Goal: Entertainment & Leisure: Browse casually

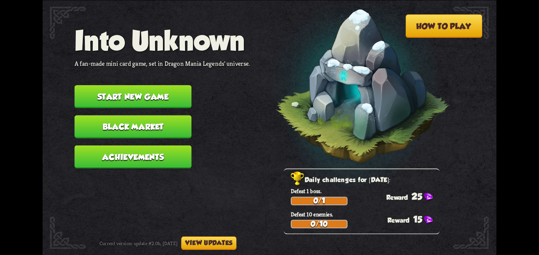
click at [163, 91] on button "Start new game" at bounding box center [133, 96] width 117 height 23
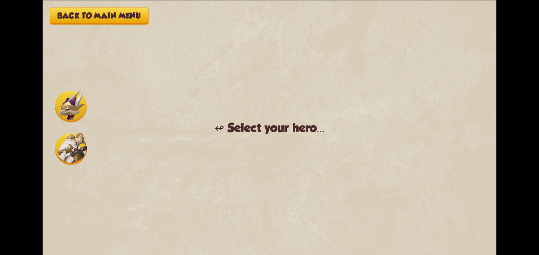
click at [63, 156] on img at bounding box center [71, 149] width 32 height 32
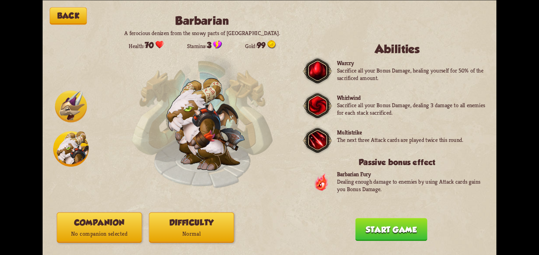
click at [191, 220] on button "Difficulty Normal" at bounding box center [191, 227] width 85 height 30
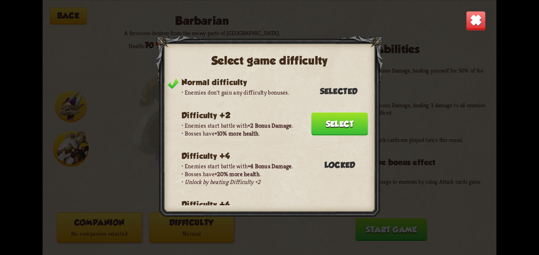
click at [347, 117] on button "Select" at bounding box center [340, 124] width 57 height 23
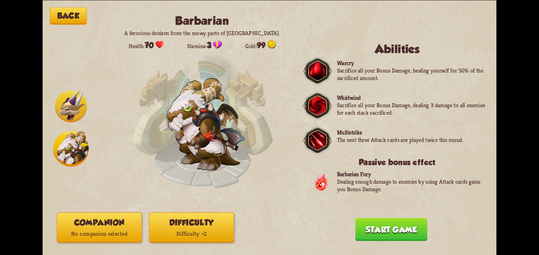
click at [108, 238] on p "No companion selected" at bounding box center [99, 234] width 84 height 11
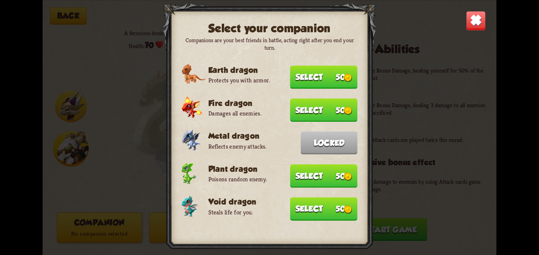
click at [347, 205] on img at bounding box center [348, 209] width 9 height 9
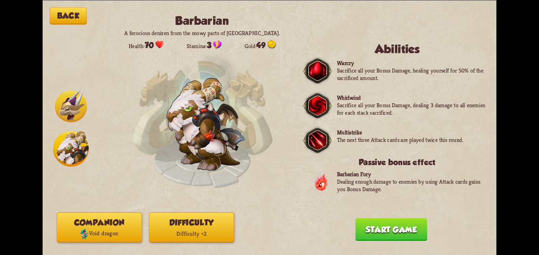
click at [393, 231] on button "Start game" at bounding box center [391, 229] width 72 height 23
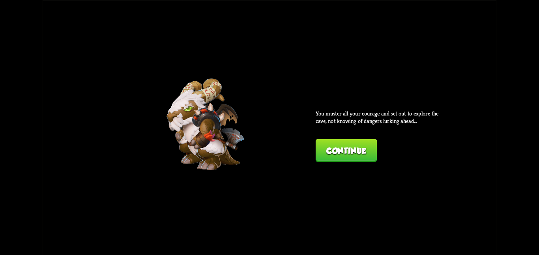
click at [350, 157] on button "Continue" at bounding box center [346, 150] width 61 height 23
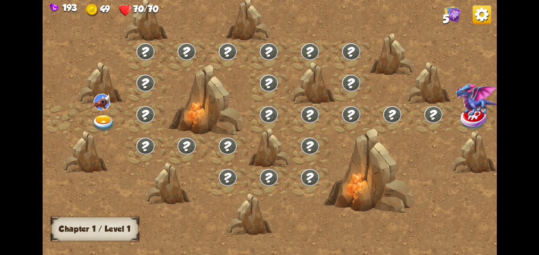
click at [106, 122] on img at bounding box center [103, 123] width 23 height 17
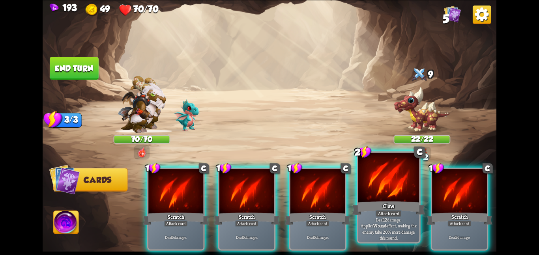
click at [375, 196] on div at bounding box center [389, 178] width 61 height 51
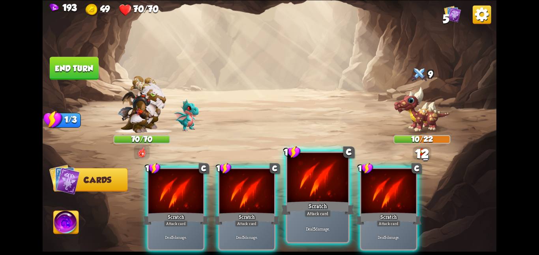
click at [341, 199] on div at bounding box center [317, 178] width 61 height 51
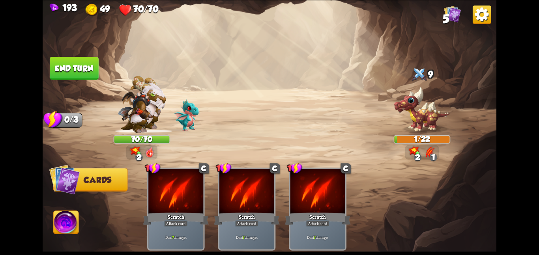
click at [80, 68] on button "End turn" at bounding box center [74, 68] width 49 height 23
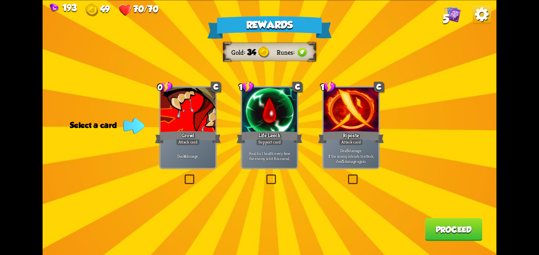
click at [272, 153] on p "Heal for 1 health every time the enemy is hit this round." at bounding box center [270, 155] width 52 height 11
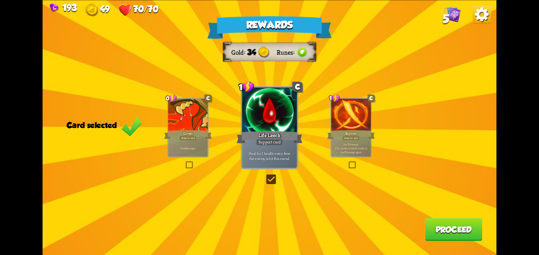
click at [460, 234] on button "Proceed" at bounding box center [453, 229] width 57 height 23
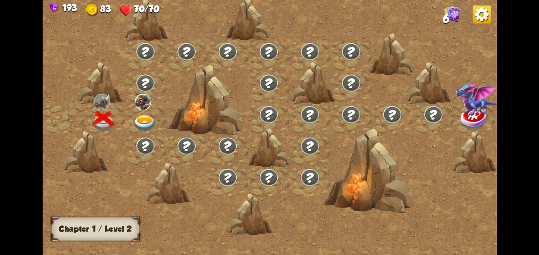
click at [143, 119] on img at bounding box center [144, 123] width 23 height 17
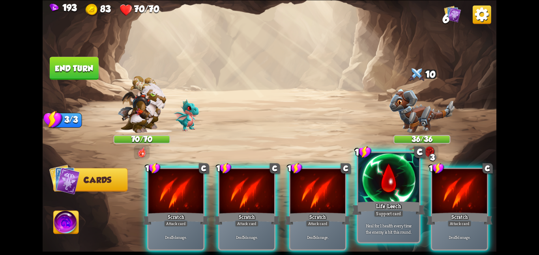
click at [368, 214] on div "Life Leech" at bounding box center [388, 208] width 73 height 16
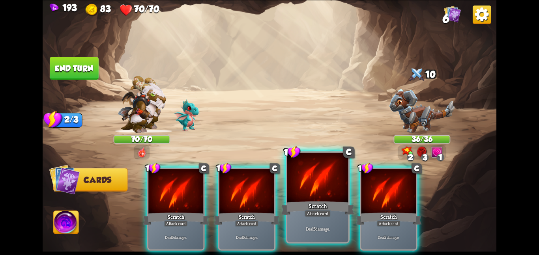
click at [324, 210] on div "Attack card" at bounding box center [318, 214] width 26 height 8
click at [360, 210] on div "1 C Scratch Attack card Deal 5 damage." at bounding box center [389, 209] width 58 height 83
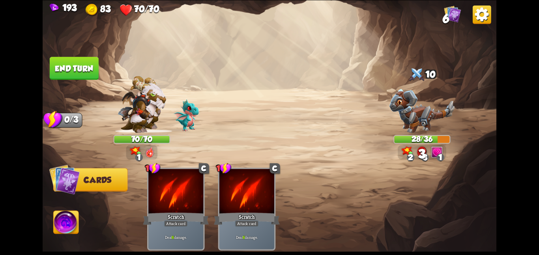
click at [64, 69] on button "End turn" at bounding box center [74, 68] width 49 height 23
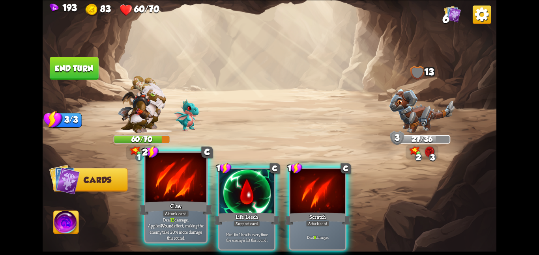
click at [172, 199] on div at bounding box center [175, 178] width 61 height 51
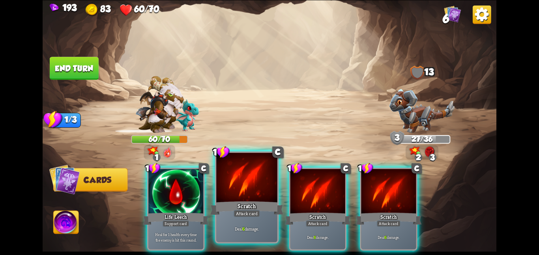
click at [241, 204] on div "Scratch" at bounding box center [246, 208] width 73 height 16
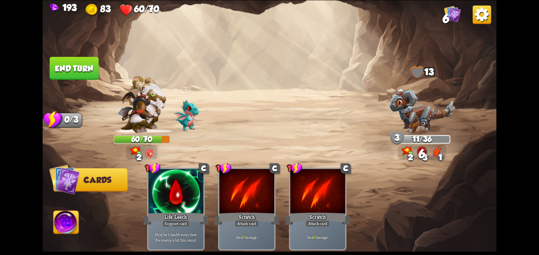
click at [88, 60] on button "End turn" at bounding box center [74, 68] width 49 height 23
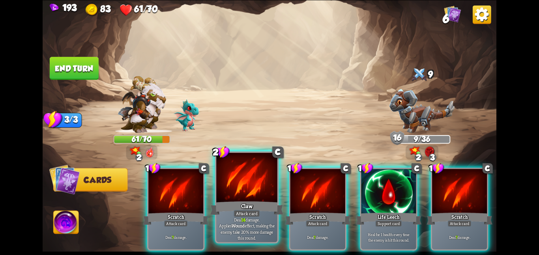
click at [263, 179] on div at bounding box center [246, 178] width 61 height 51
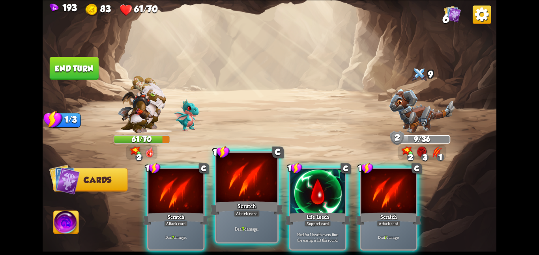
click at [260, 183] on div at bounding box center [246, 178] width 61 height 51
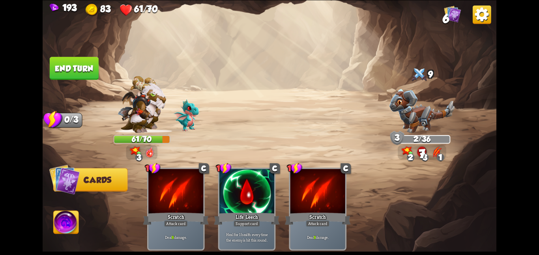
click at [102, 62] on img at bounding box center [270, 127] width 454 height 255
click at [92, 64] on button "End turn" at bounding box center [74, 68] width 49 height 23
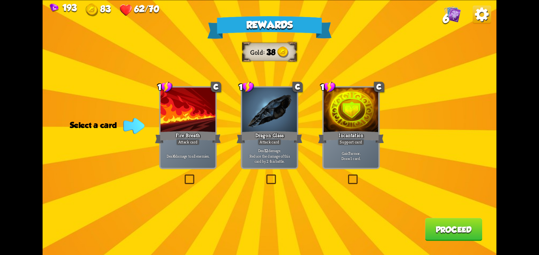
click at [329, 141] on div "Incantation" at bounding box center [351, 137] width 66 height 15
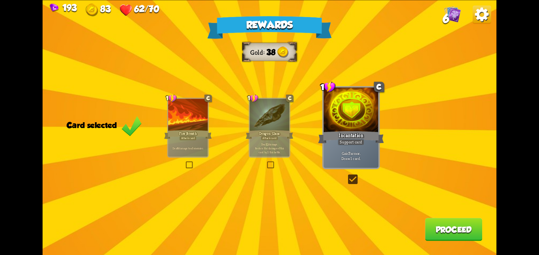
click at [282, 133] on div "Dragon Glass" at bounding box center [270, 135] width 48 height 11
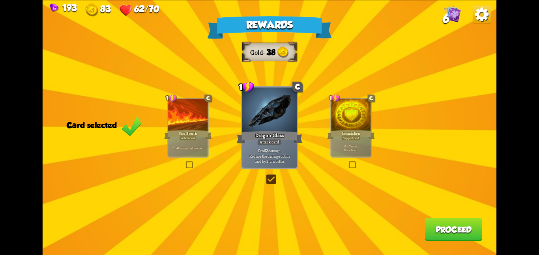
click at [354, 138] on div "Support card" at bounding box center [351, 138] width 19 height 5
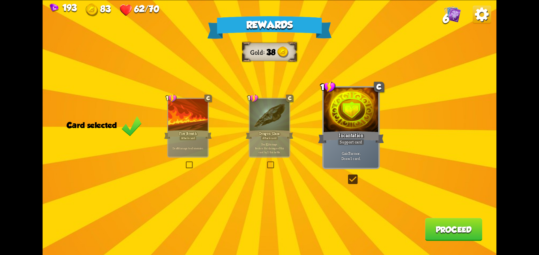
click at [445, 226] on button "Proceed" at bounding box center [453, 229] width 57 height 23
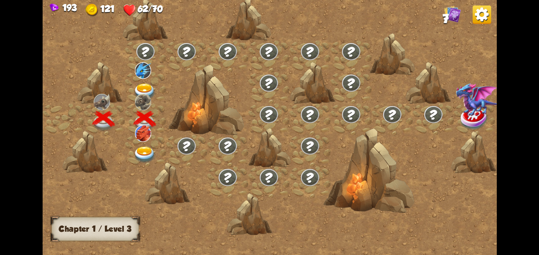
click at [139, 150] on img at bounding box center [144, 154] width 23 height 17
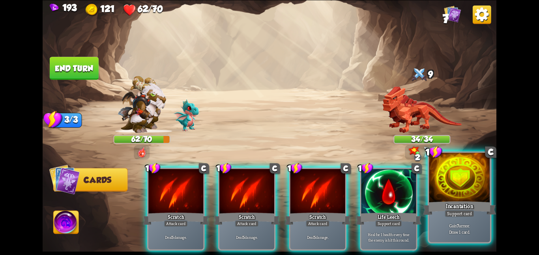
click at [479, 220] on div "Gain 7 armor. Draw 1 card." at bounding box center [459, 229] width 61 height 26
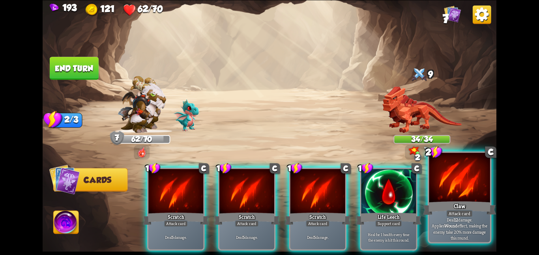
click at [448, 208] on div "Claw" at bounding box center [459, 208] width 73 height 16
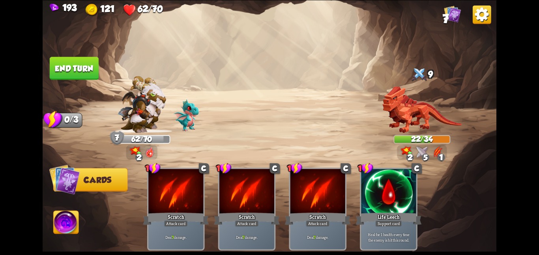
click at [70, 77] on button "End turn" at bounding box center [74, 68] width 49 height 23
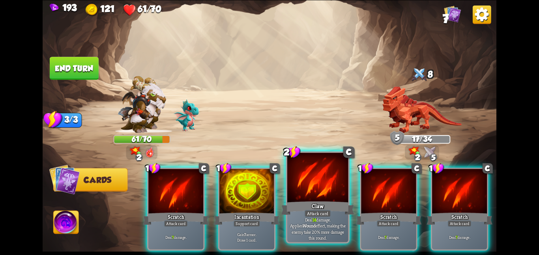
click at [308, 199] on div at bounding box center [317, 178] width 61 height 51
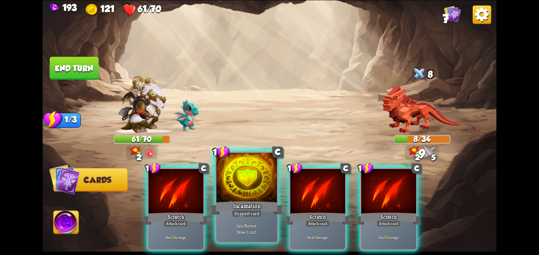
click at [263, 197] on div at bounding box center [246, 178] width 61 height 51
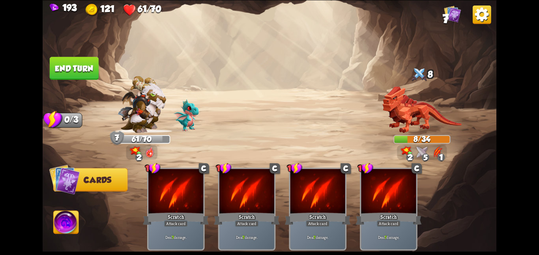
click at [91, 62] on button "End turn" at bounding box center [74, 68] width 49 height 23
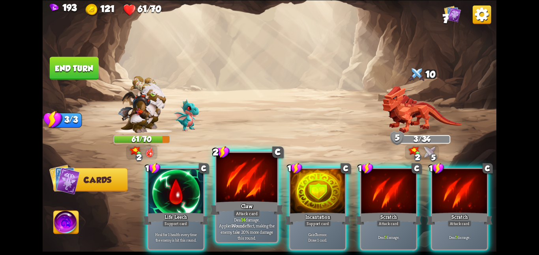
click at [258, 191] on div at bounding box center [246, 178] width 61 height 51
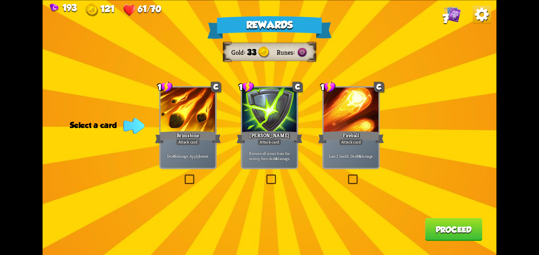
click at [194, 139] on div "Attack card" at bounding box center [188, 142] width 24 height 7
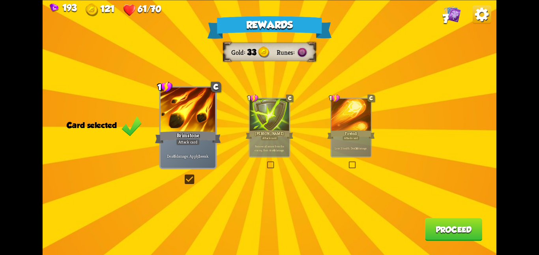
click at [258, 124] on div at bounding box center [269, 116] width 39 height 34
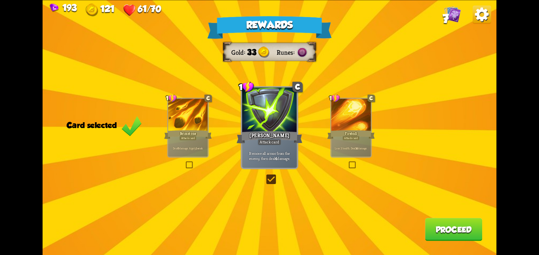
click at [449, 226] on button "Proceed" at bounding box center [453, 229] width 57 height 23
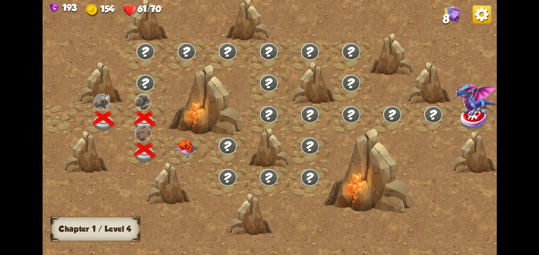
click at [190, 145] on img at bounding box center [186, 149] width 23 height 18
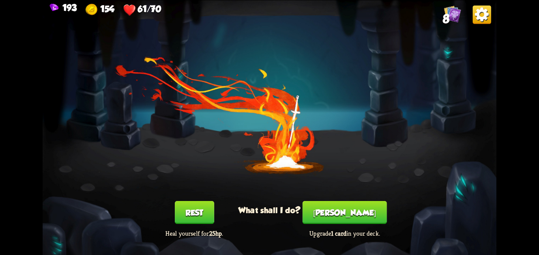
click at [343, 210] on button "[PERSON_NAME]" at bounding box center [345, 212] width 84 height 23
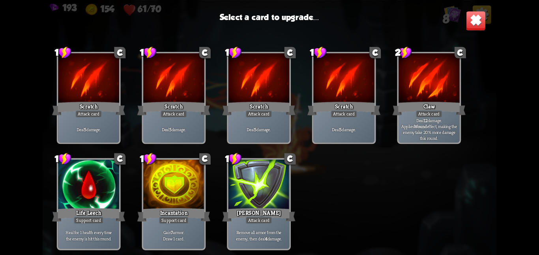
scroll to position [3, 0]
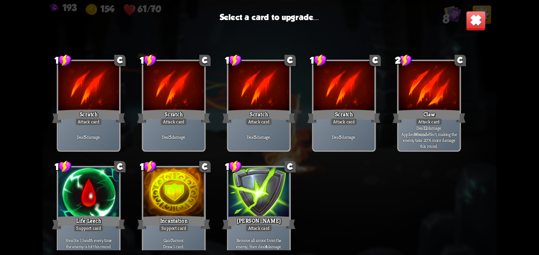
click at [241, 202] on div at bounding box center [259, 192] width 61 height 51
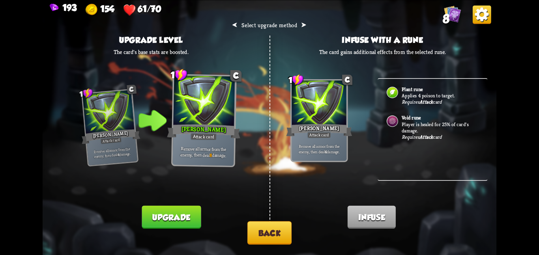
click at [184, 214] on button "Upgrade" at bounding box center [171, 217] width 59 height 23
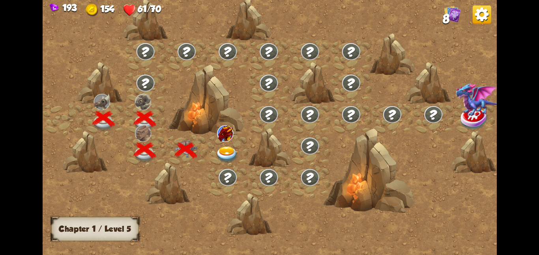
click at [231, 147] on img at bounding box center [227, 154] width 23 height 17
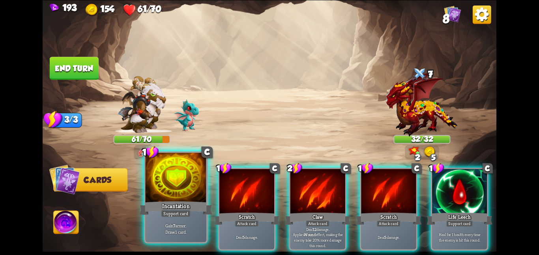
click at [199, 199] on div at bounding box center [175, 178] width 61 height 51
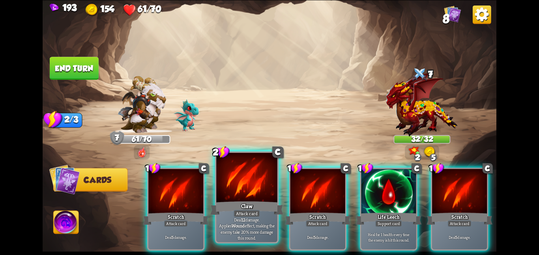
click at [230, 199] on div at bounding box center [246, 178] width 61 height 51
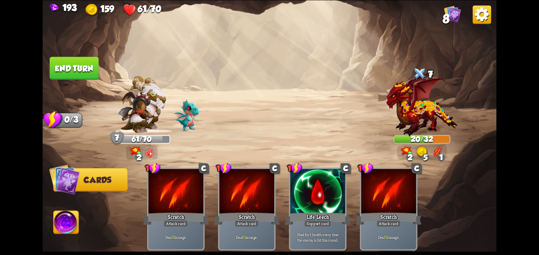
click at [85, 73] on button "End turn" at bounding box center [74, 68] width 49 height 23
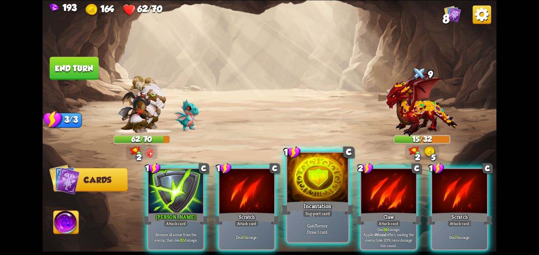
click at [305, 195] on div at bounding box center [317, 178] width 61 height 51
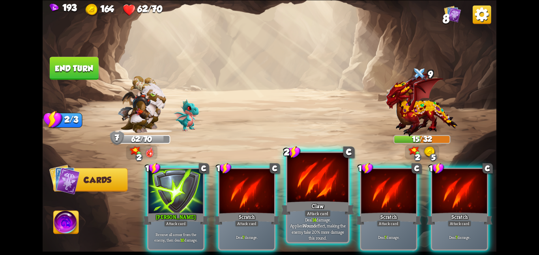
click at [305, 194] on div at bounding box center [317, 178] width 61 height 51
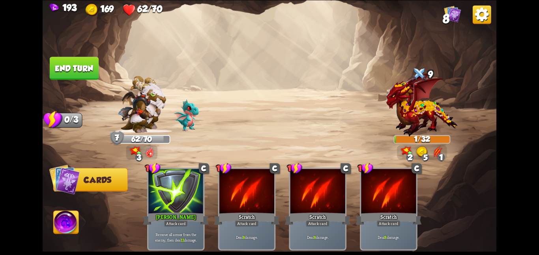
click at [76, 77] on button "End turn" at bounding box center [74, 68] width 49 height 23
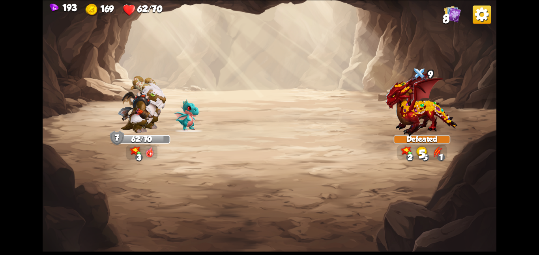
click at [439, 153] on img at bounding box center [437, 151] width 11 height 11
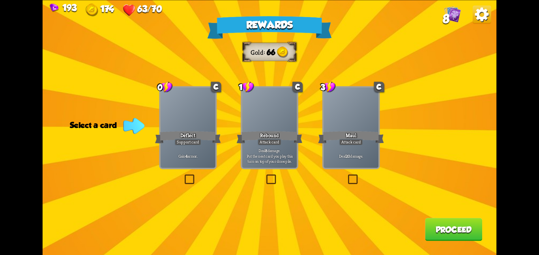
click at [210, 117] on div at bounding box center [188, 111] width 55 height 46
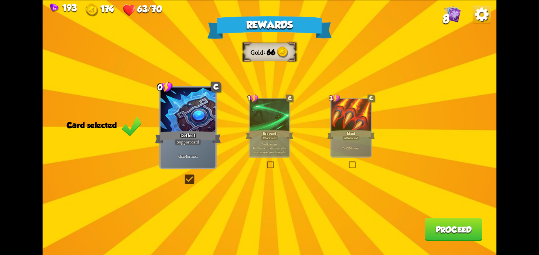
click at [455, 232] on button "Proceed" at bounding box center [453, 229] width 57 height 23
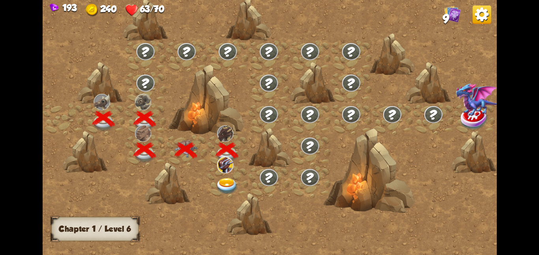
click at [231, 180] on img at bounding box center [227, 186] width 23 height 17
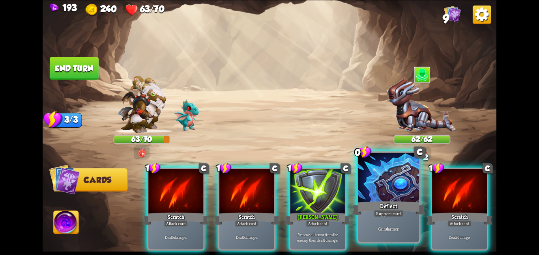
click at [376, 233] on div "Gain 4 armor." at bounding box center [389, 229] width 61 height 26
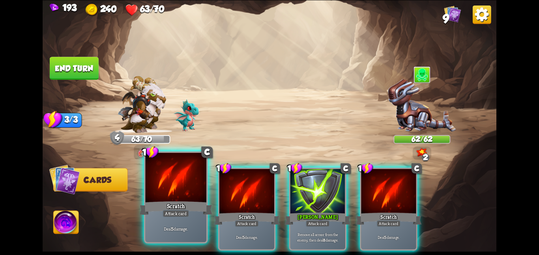
click at [176, 211] on div "Attack card" at bounding box center [176, 214] width 26 height 8
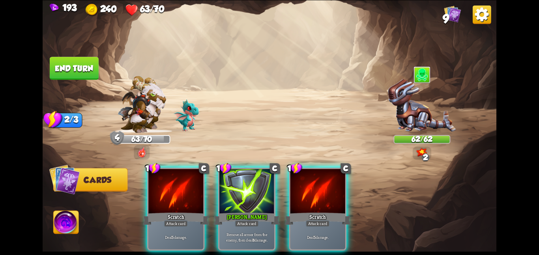
click at [176, 211] on div "1 C Scratch Attack card Deal 5 damage. 1 C Pierce+ Attack card Remove all armor…" at bounding box center [314, 199] width 363 height 114
click at [176, 220] on div "Attack card" at bounding box center [176, 223] width 24 height 7
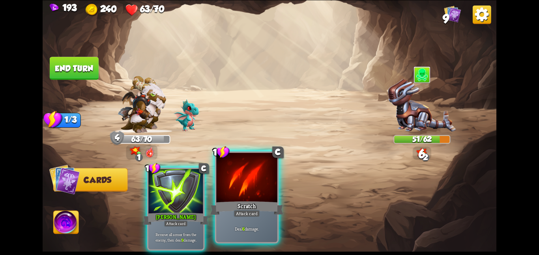
click at [239, 195] on div at bounding box center [246, 178] width 61 height 51
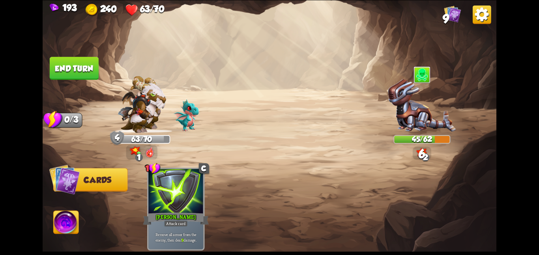
click at [90, 61] on button "End turn" at bounding box center [74, 68] width 49 height 23
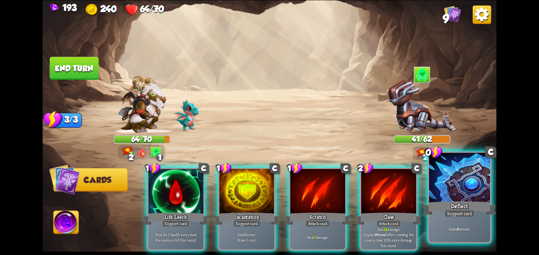
click at [456, 186] on div at bounding box center [459, 178] width 61 height 51
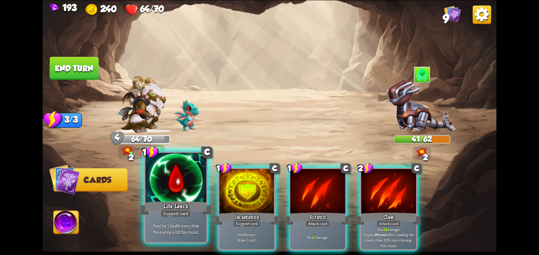
click at [182, 204] on div "Life Leech" at bounding box center [175, 208] width 73 height 16
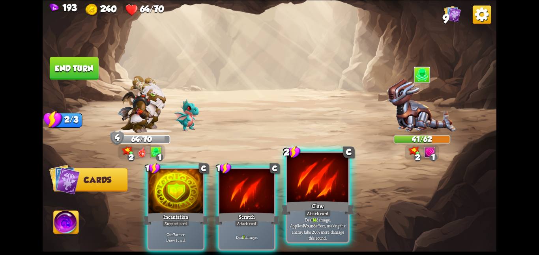
click at [311, 200] on div "Claw" at bounding box center [317, 208] width 73 height 16
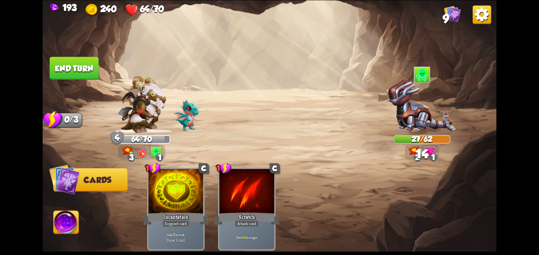
click at [80, 69] on button "End turn" at bounding box center [74, 68] width 49 height 23
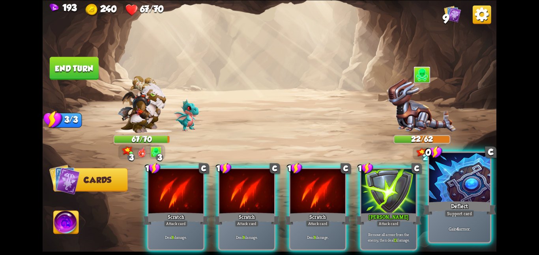
click at [480, 212] on div "Deflect" at bounding box center [459, 208] width 73 height 16
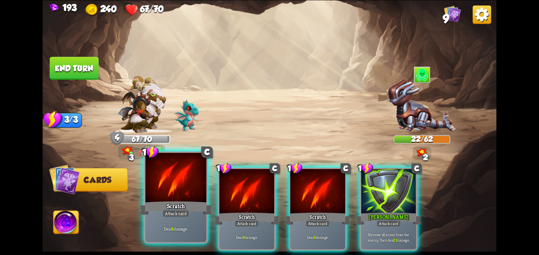
click at [201, 191] on div at bounding box center [175, 178] width 61 height 51
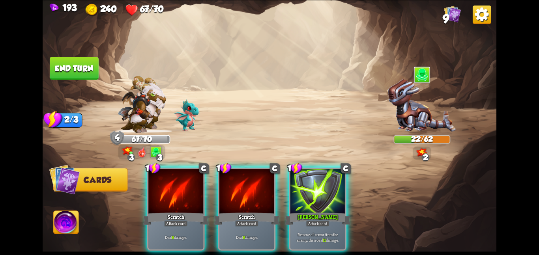
click at [201, 191] on div at bounding box center [175, 192] width 55 height 46
click at [201, 191] on div "1 C Scratch Attack card Deal 8 damage. 1 C Scratch Attack card Deal 8 damage. 1…" at bounding box center [314, 199] width 363 height 114
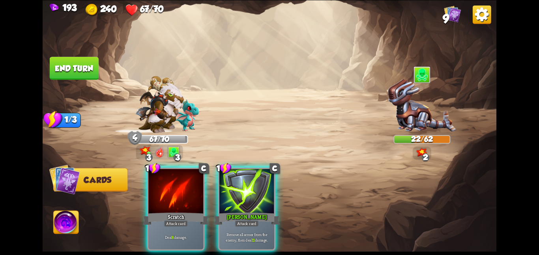
click at [201, 191] on div at bounding box center [175, 192] width 55 height 46
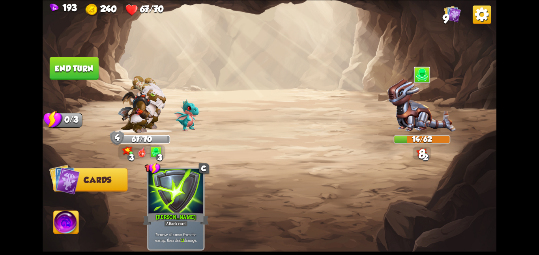
click at [70, 63] on button "End turn" at bounding box center [74, 68] width 49 height 23
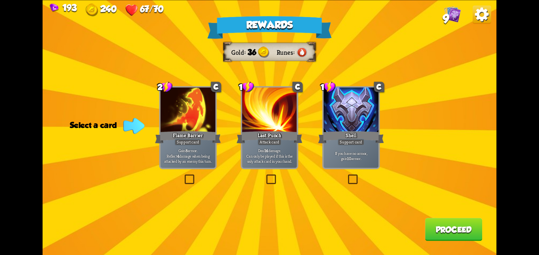
click at [177, 126] on div at bounding box center [188, 111] width 55 height 46
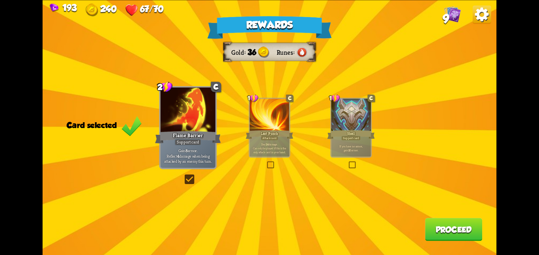
click at [434, 230] on button "Proceed" at bounding box center [453, 229] width 57 height 23
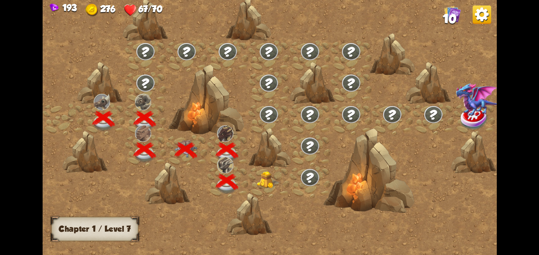
click at [265, 173] on img at bounding box center [268, 179] width 23 height 17
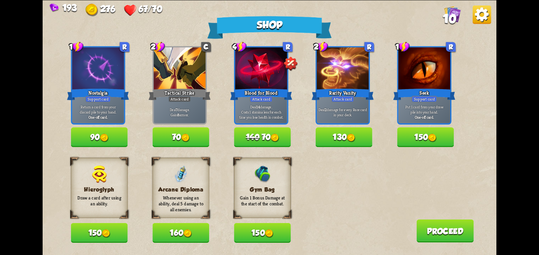
click at [194, 139] on button "70" at bounding box center [180, 138] width 57 height 20
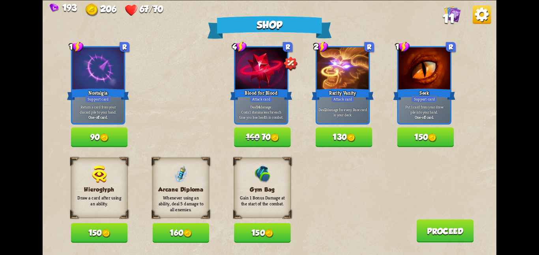
click at [252, 231] on button "150" at bounding box center [262, 233] width 57 height 20
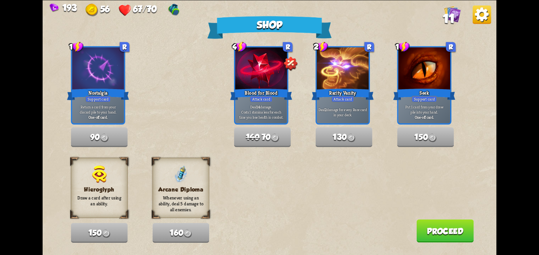
click at [439, 231] on button "Proceed" at bounding box center [445, 231] width 57 height 23
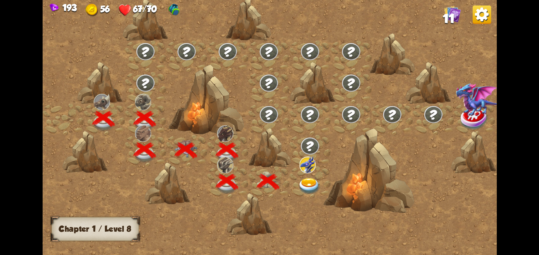
click at [310, 178] on img at bounding box center [309, 186] width 23 height 17
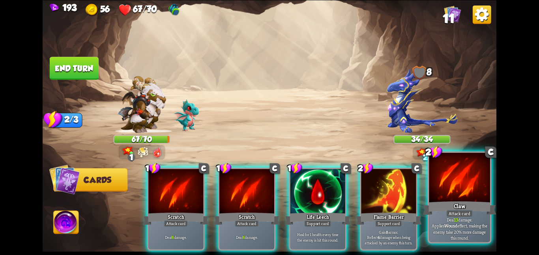
click at [472, 214] on div "Attack card" at bounding box center [460, 214] width 26 height 8
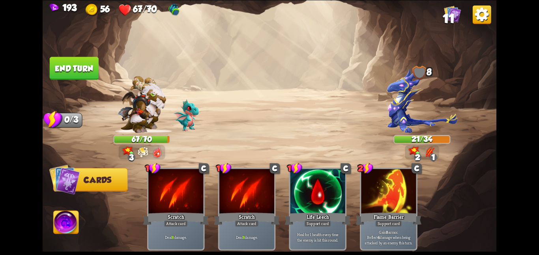
click at [81, 59] on button "End turn" at bounding box center [74, 68] width 49 height 23
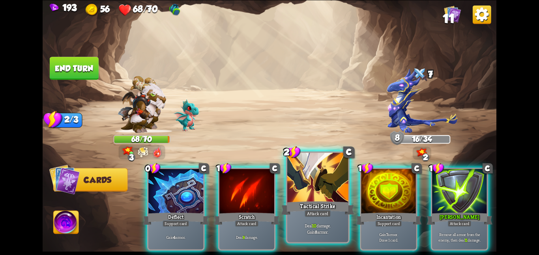
click at [327, 214] on div "Attack card" at bounding box center [318, 214] width 26 height 8
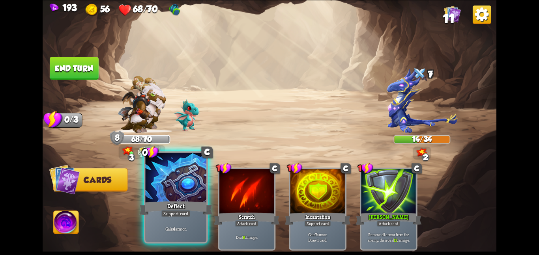
click at [161, 211] on div "Support card" at bounding box center [176, 214] width 30 height 8
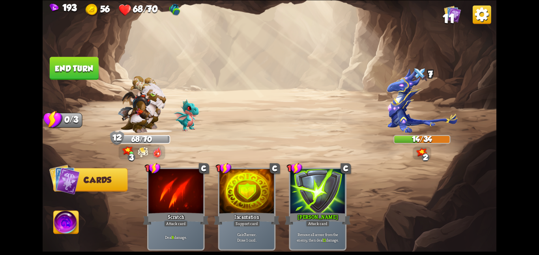
click at [66, 77] on button "End turn" at bounding box center [74, 68] width 49 height 23
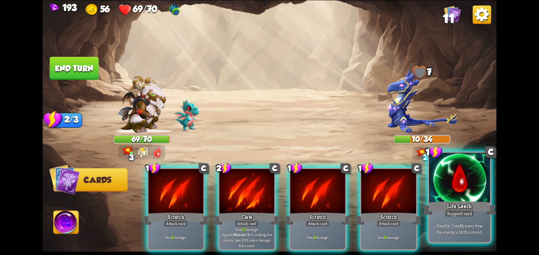
click at [452, 223] on p "Heal for 1 health every time the enemy is hit this round." at bounding box center [460, 229] width 58 height 12
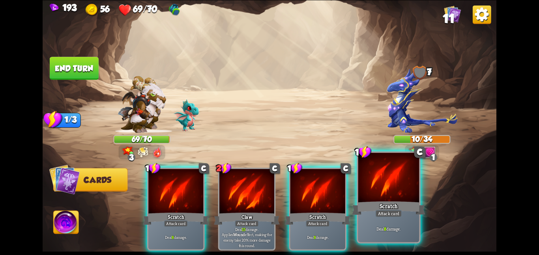
click at [381, 211] on div "Attack card" at bounding box center [388, 214] width 26 height 8
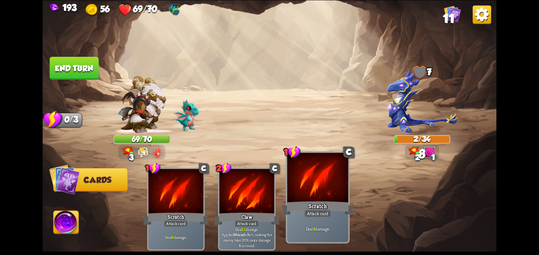
click at [341, 210] on div "Scratch" at bounding box center [317, 208] width 73 height 16
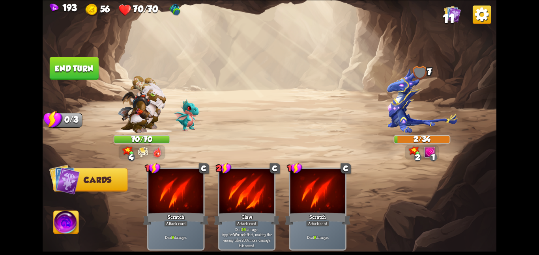
click at [64, 73] on button "End turn" at bounding box center [74, 68] width 49 height 23
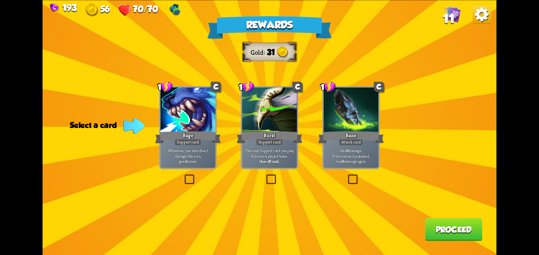
click at [347, 145] on div "Attack card" at bounding box center [351, 142] width 24 height 7
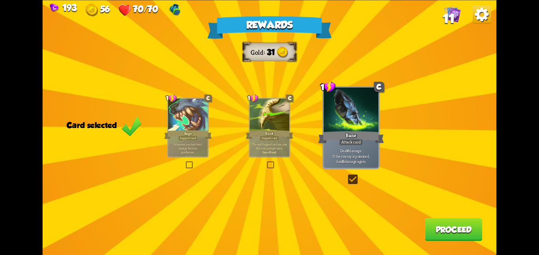
click at [441, 229] on button "Proceed" at bounding box center [453, 229] width 57 height 23
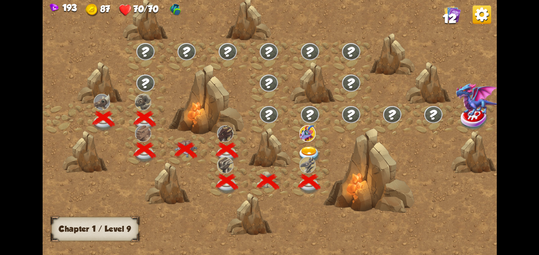
click at [304, 144] on div at bounding box center [309, 151] width 41 height 32
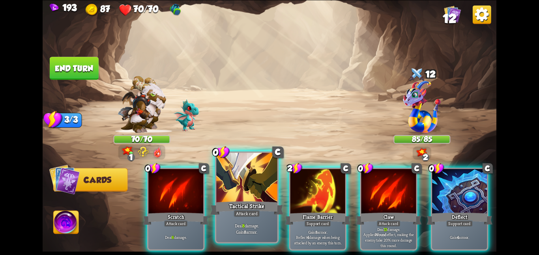
click at [222, 221] on div "Deal 8 damage. Gain 8 armor." at bounding box center [246, 229] width 61 height 26
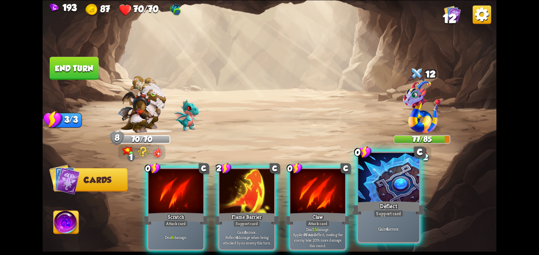
click at [378, 223] on div "Gain 4 armor." at bounding box center [389, 229] width 61 height 26
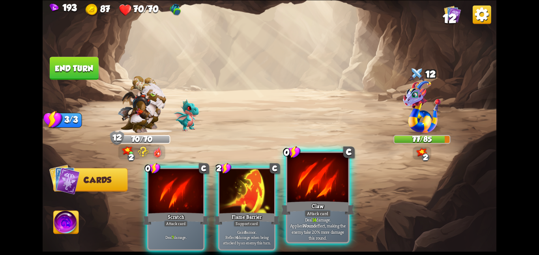
click at [302, 195] on div at bounding box center [317, 178] width 61 height 51
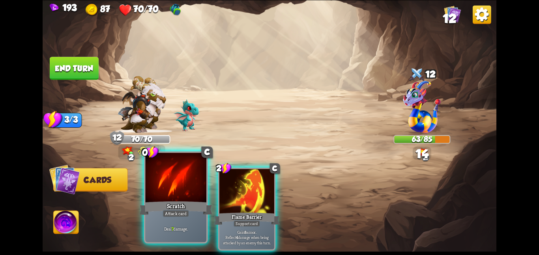
click at [199, 202] on div "Scratch" at bounding box center [175, 208] width 73 height 16
click at [214, 212] on div "Flame Barrier" at bounding box center [247, 219] width 66 height 15
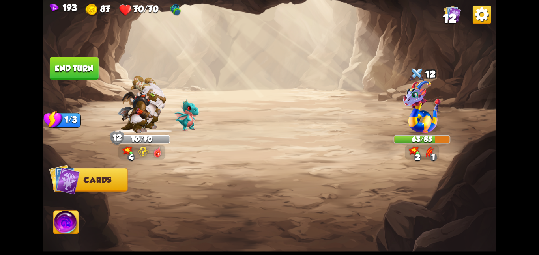
click at [76, 68] on button "End turn" at bounding box center [74, 68] width 49 height 23
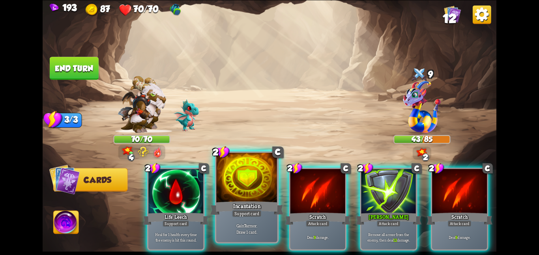
click at [235, 188] on div at bounding box center [246, 178] width 61 height 51
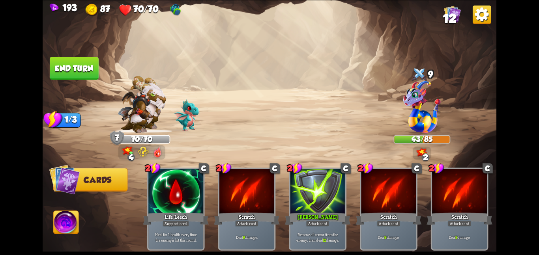
click at [72, 69] on button "End turn" at bounding box center [74, 68] width 49 height 23
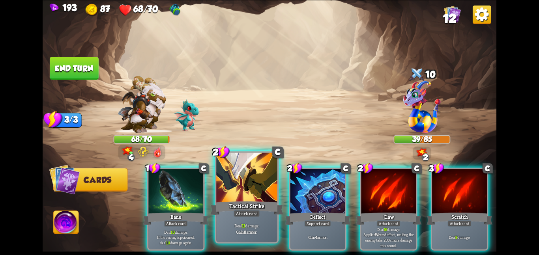
click at [224, 204] on div "Tactical Strike" at bounding box center [246, 208] width 73 height 16
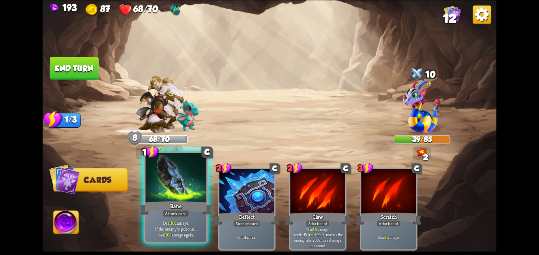
click at [177, 195] on div at bounding box center [175, 178] width 61 height 51
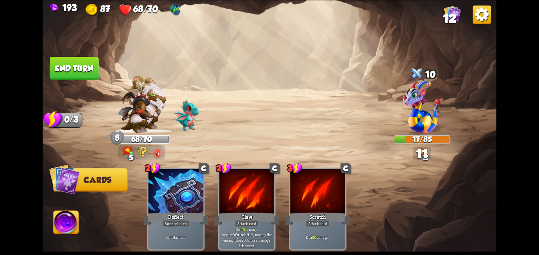
click at [79, 73] on button "End turn" at bounding box center [74, 68] width 49 height 23
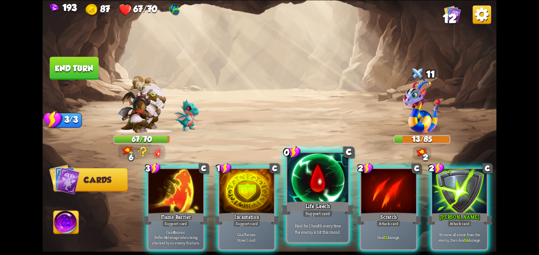
click at [303, 183] on div at bounding box center [317, 178] width 61 height 51
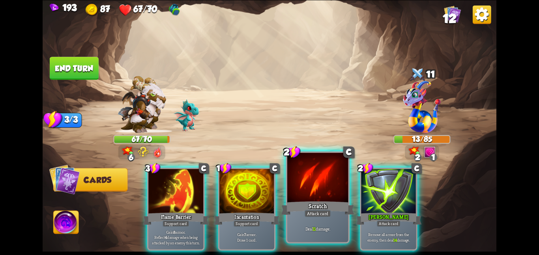
click at [291, 183] on div at bounding box center [317, 178] width 61 height 51
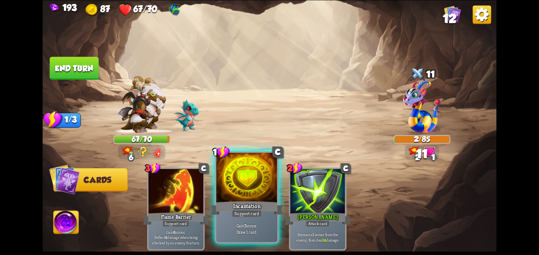
click at [264, 197] on div at bounding box center [246, 178] width 61 height 51
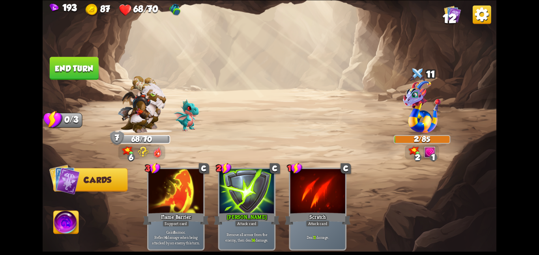
click at [93, 66] on button "End turn" at bounding box center [74, 68] width 49 height 23
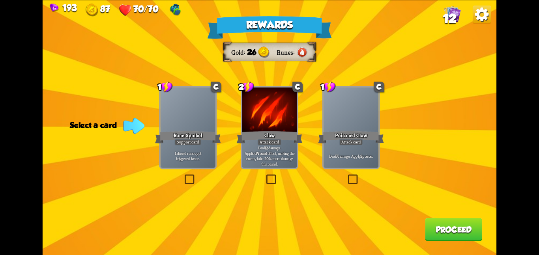
click at [382, 140] on div "Poisoned Claw" at bounding box center [351, 137] width 66 height 15
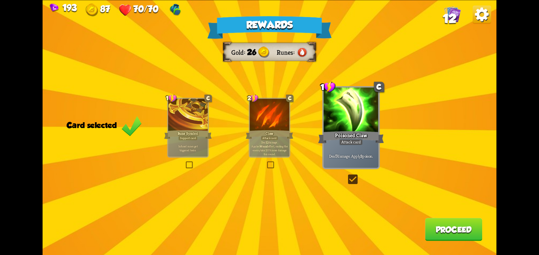
click at [464, 238] on button "Proceed" at bounding box center [453, 229] width 57 height 23
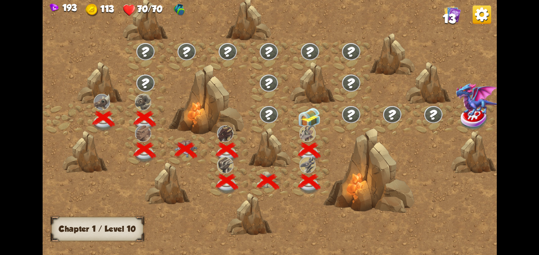
click at [360, 126] on div at bounding box center [351, 119] width 41 height 32
click at [312, 120] on img at bounding box center [309, 117] width 23 height 21
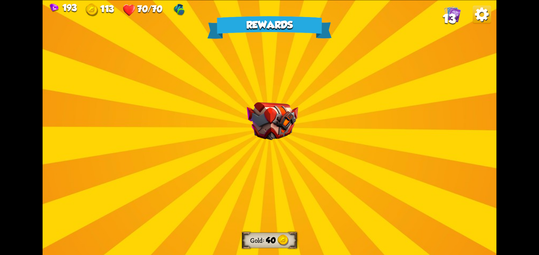
click at [312, 119] on div "Rewards Gold 40 Select a card 0 R Protection Potion Potion card Gain 3 Bonus Ar…" at bounding box center [270, 127] width 454 height 255
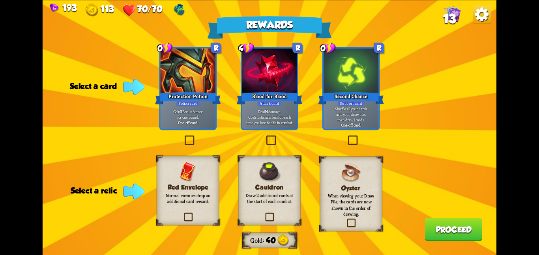
click at [183, 176] on img at bounding box center [188, 172] width 16 height 21
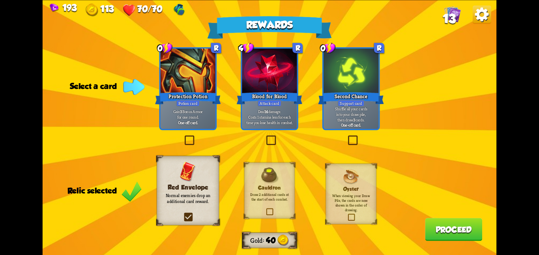
click at [460, 235] on button "Proceed" at bounding box center [453, 229] width 57 height 23
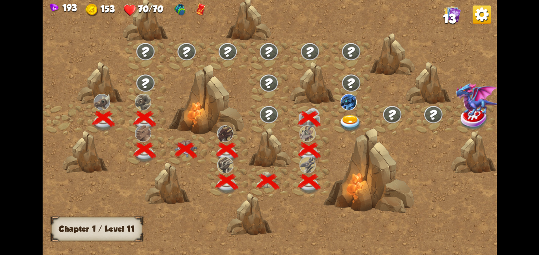
click at [460, 235] on div at bounding box center [324, 131] width 562 height 265
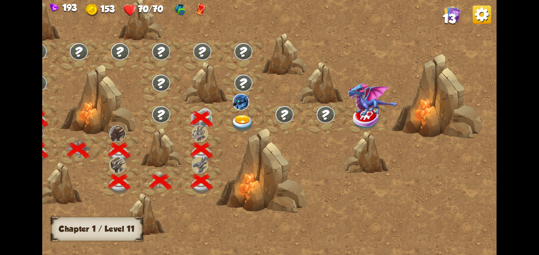
click at [244, 127] on img at bounding box center [242, 123] width 23 height 17
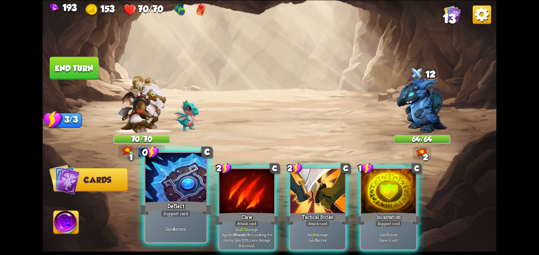
drag, startPoint x: 244, startPoint y: 126, endPoint x: 197, endPoint y: 195, distance: 82.9
click at [197, 195] on div "Select an enemy to attack... You don't have enough stamina to play that card...…" at bounding box center [270, 127] width 454 height 255
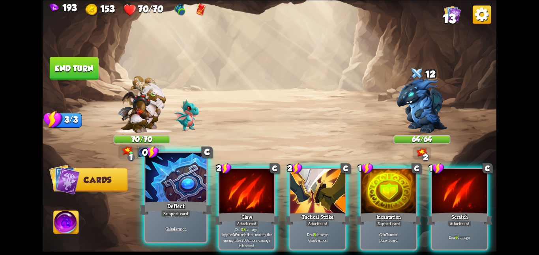
click at [174, 186] on div at bounding box center [175, 178] width 61 height 51
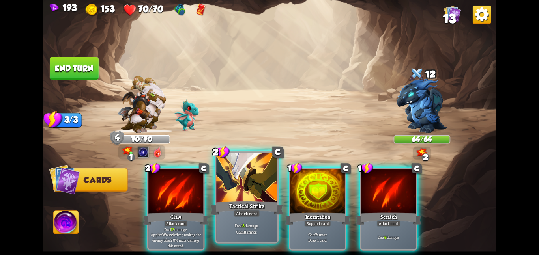
click at [226, 195] on div at bounding box center [246, 178] width 61 height 51
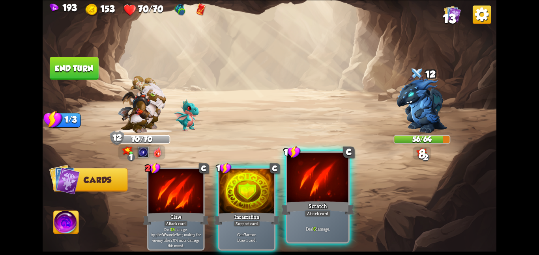
click at [310, 194] on div at bounding box center [317, 178] width 61 height 51
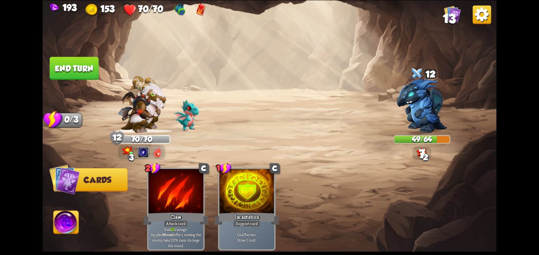
click at [77, 74] on button "End turn" at bounding box center [74, 68] width 49 height 23
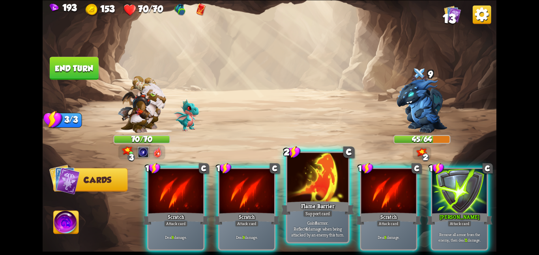
click at [300, 180] on div at bounding box center [317, 178] width 61 height 51
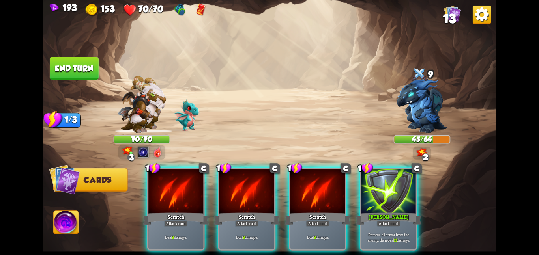
click at [300, 180] on div at bounding box center [318, 192] width 55 height 46
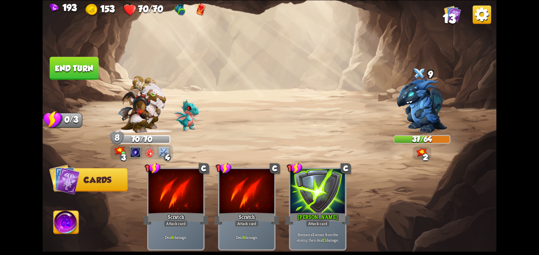
click at [77, 79] on img at bounding box center [270, 127] width 454 height 255
click at [79, 76] on button "End turn" at bounding box center [74, 68] width 49 height 23
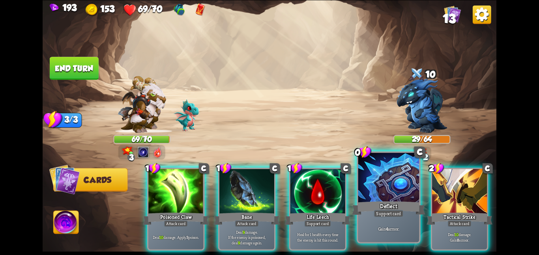
click at [399, 187] on div at bounding box center [389, 178] width 61 height 51
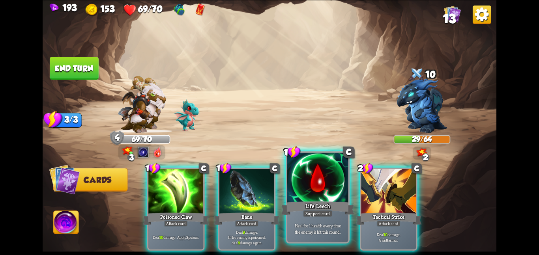
click at [298, 203] on div "Life Leech" at bounding box center [317, 208] width 73 height 16
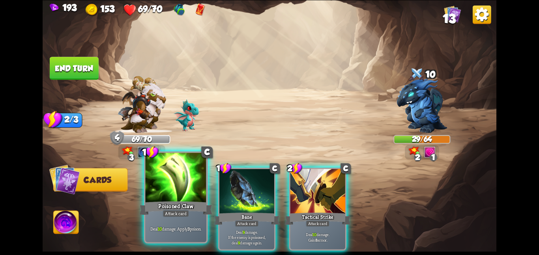
click at [180, 192] on div at bounding box center [175, 178] width 61 height 51
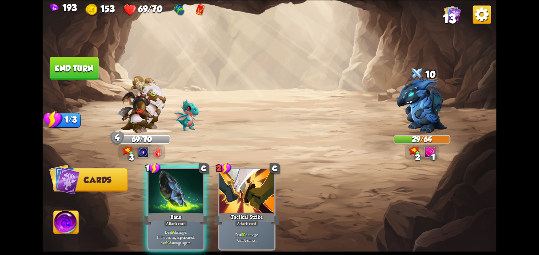
click at [180, 192] on div at bounding box center [175, 192] width 55 height 46
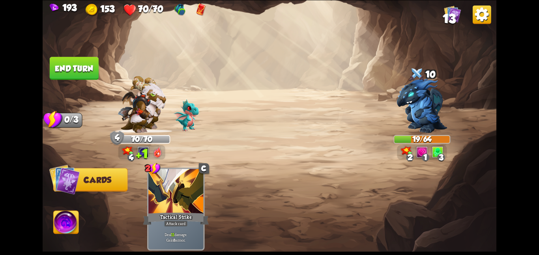
click at [76, 61] on button "End turn" at bounding box center [74, 68] width 49 height 23
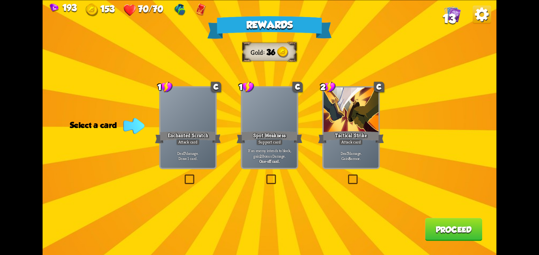
click at [211, 152] on p "Deal 7 damage. Draw 1 card." at bounding box center [188, 155] width 52 height 11
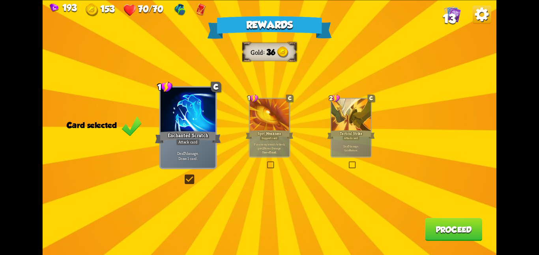
click at [429, 220] on button "Proceed" at bounding box center [453, 229] width 57 height 23
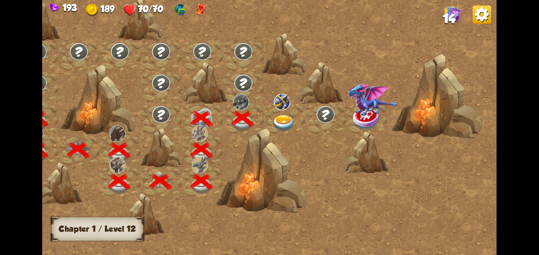
click at [276, 131] on div at bounding box center [261, 170] width 91 height 85
click at [280, 126] on img at bounding box center [283, 123] width 23 height 17
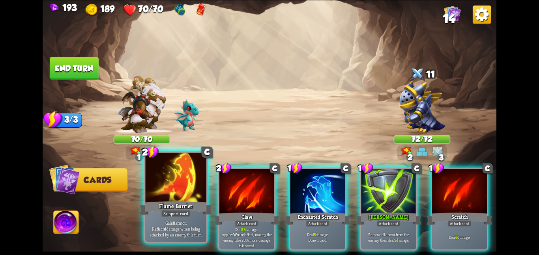
click at [184, 191] on div at bounding box center [175, 178] width 61 height 51
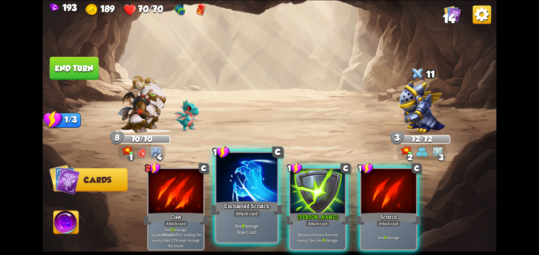
click at [243, 212] on div "Attack card" at bounding box center [247, 214] width 26 height 8
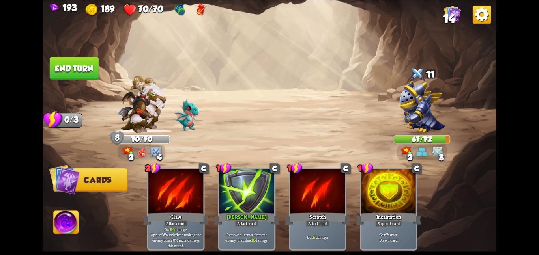
click at [80, 71] on button "End turn" at bounding box center [74, 68] width 49 height 23
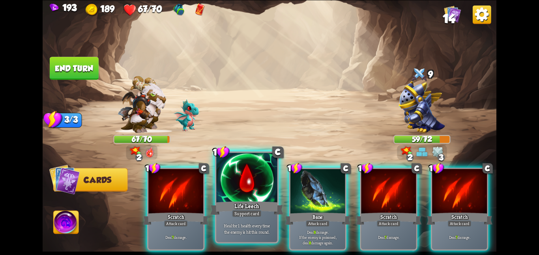
click at [237, 178] on div at bounding box center [246, 178] width 61 height 51
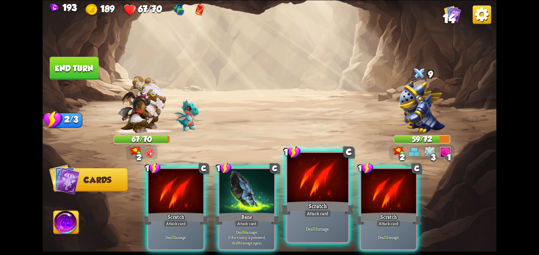
click at [322, 194] on div at bounding box center [317, 178] width 61 height 51
click at [361, 194] on div at bounding box center [388, 192] width 55 height 46
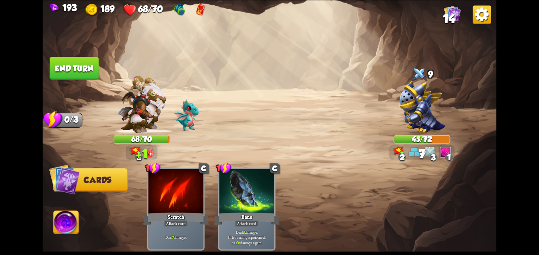
click at [92, 73] on button "End turn" at bounding box center [74, 68] width 49 height 23
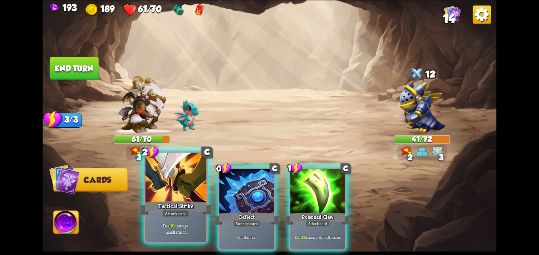
click at [170, 198] on div at bounding box center [175, 178] width 61 height 51
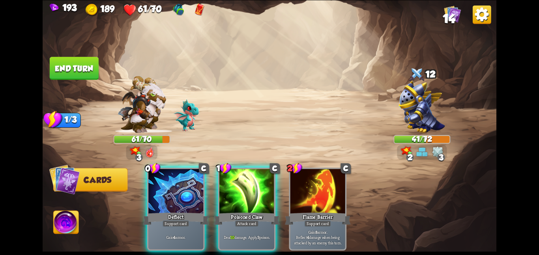
click at [170, 198] on div at bounding box center [175, 192] width 55 height 46
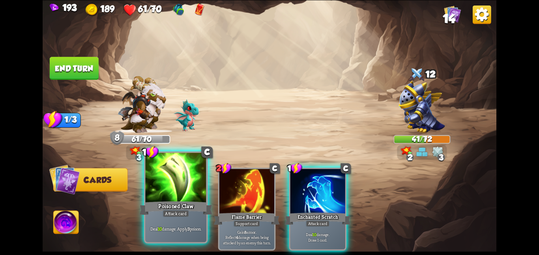
click at [170, 197] on div at bounding box center [175, 178] width 61 height 51
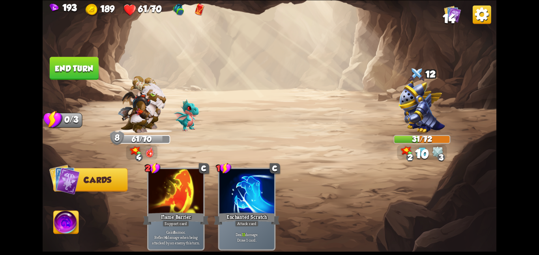
click at [59, 68] on button "End turn" at bounding box center [74, 68] width 49 height 23
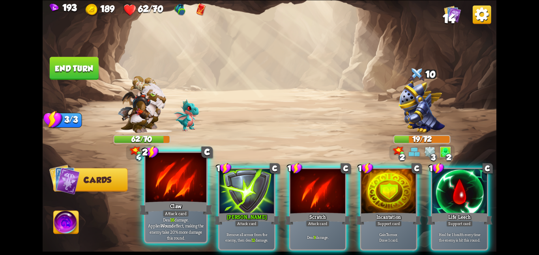
click at [181, 210] on div "Attack card" at bounding box center [176, 214] width 26 height 8
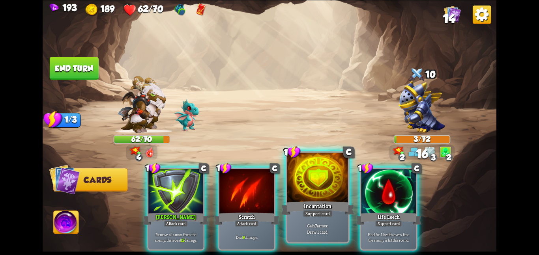
click at [308, 210] on div "Support card" at bounding box center [318, 214] width 30 height 8
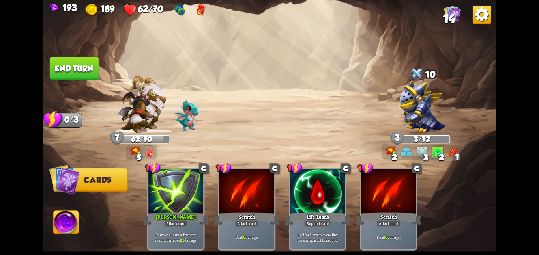
click at [94, 64] on button "End turn" at bounding box center [74, 68] width 49 height 23
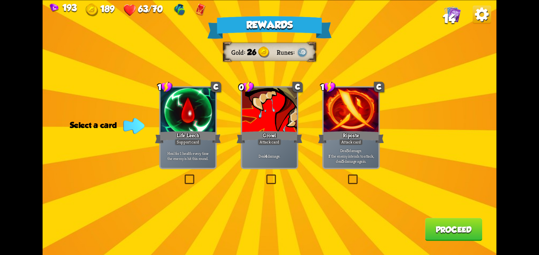
click at [353, 133] on div "Riposte" at bounding box center [351, 137] width 66 height 15
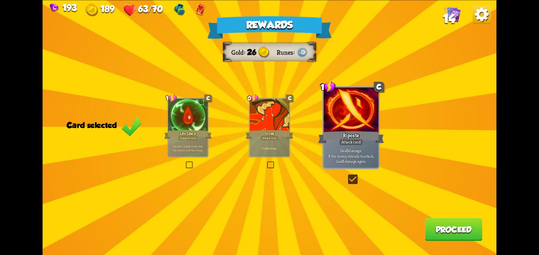
click at [445, 223] on button "Proceed" at bounding box center [453, 229] width 57 height 23
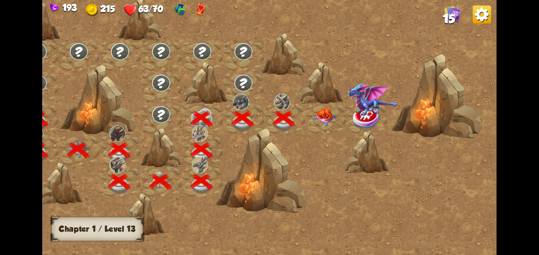
click at [319, 125] on img at bounding box center [325, 117] width 23 height 18
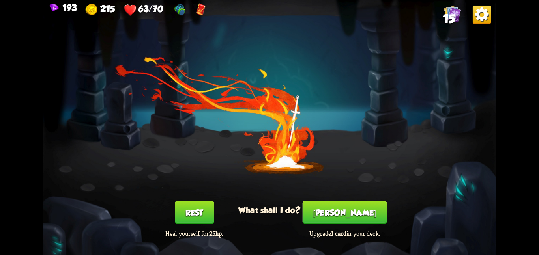
click at [330, 206] on button "[PERSON_NAME]" at bounding box center [345, 212] width 84 height 23
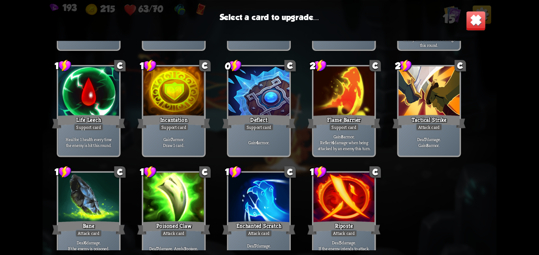
scroll to position [130, 0]
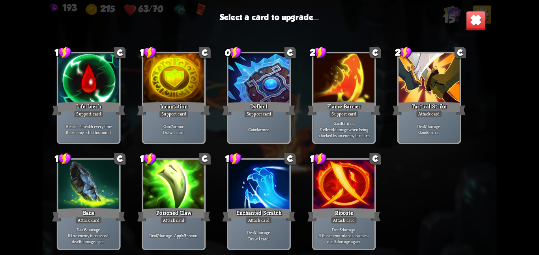
click at [157, 188] on div at bounding box center [173, 185] width 61 height 51
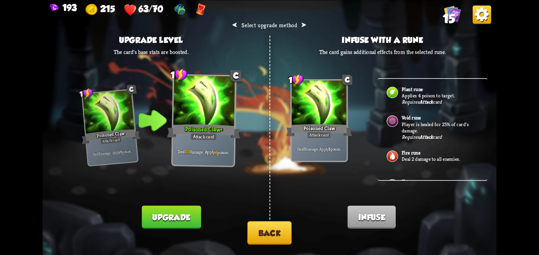
click at [190, 220] on button "Upgrade" at bounding box center [171, 217] width 59 height 23
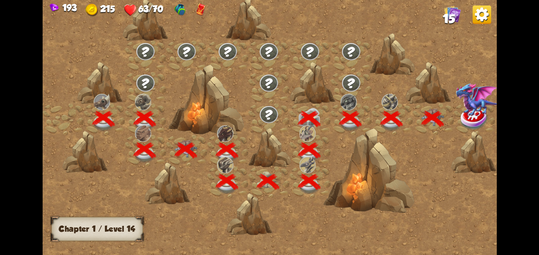
scroll to position [0, 120]
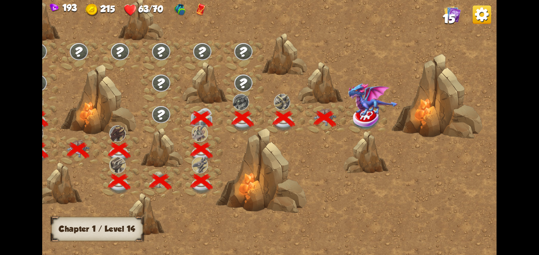
click at [367, 101] on img at bounding box center [373, 100] width 50 height 34
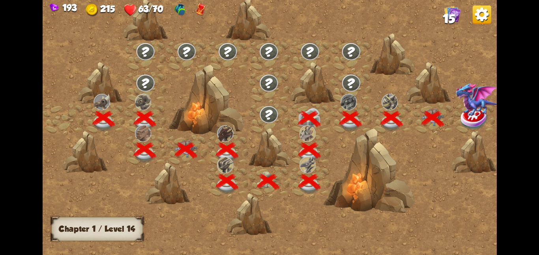
click at [456, 113] on img at bounding box center [481, 100] width 50 height 34
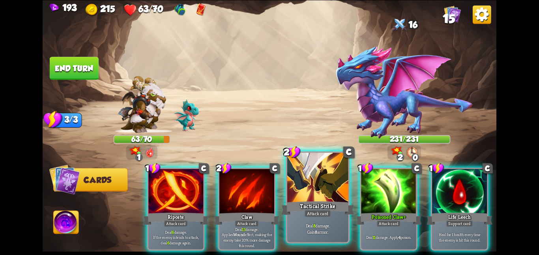
click at [303, 221] on div "Deal 8 damage. Gain 8 armor." at bounding box center [317, 229] width 61 height 26
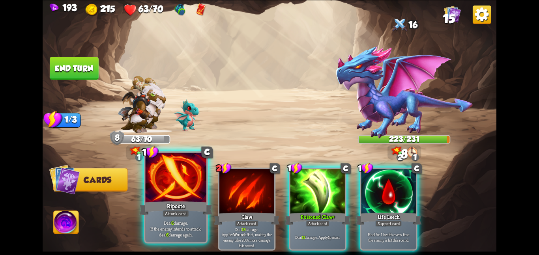
click at [180, 207] on div "Riposte" at bounding box center [175, 208] width 73 height 16
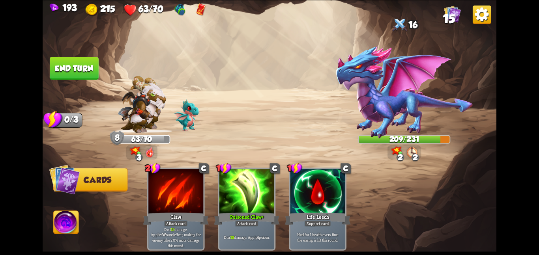
click at [77, 66] on button "End turn" at bounding box center [74, 68] width 49 height 23
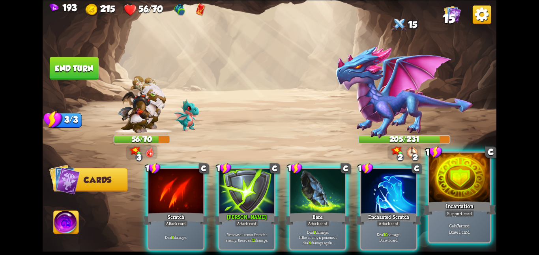
click at [442, 230] on p "Gain 7 armor. Draw 1 card." at bounding box center [460, 229] width 58 height 12
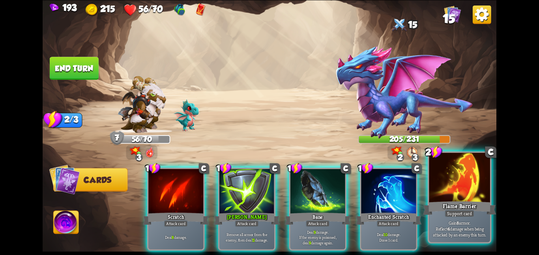
click at [442, 230] on p "Gain 8 armor. Reflect 4 damage when being attacked by an enemy this turn." at bounding box center [460, 229] width 58 height 18
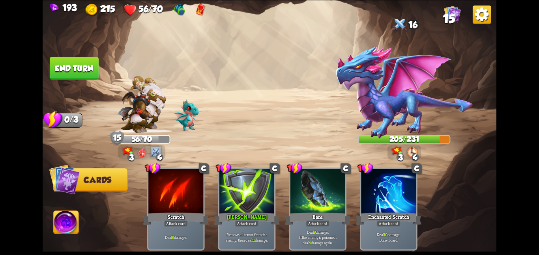
click at [61, 72] on button "End turn" at bounding box center [74, 68] width 49 height 23
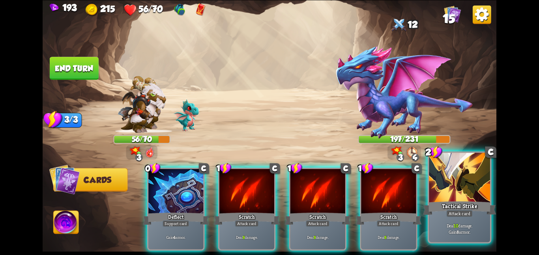
click at [434, 230] on p "Deal 10 damage. Gain 8 armor." at bounding box center [460, 229] width 58 height 12
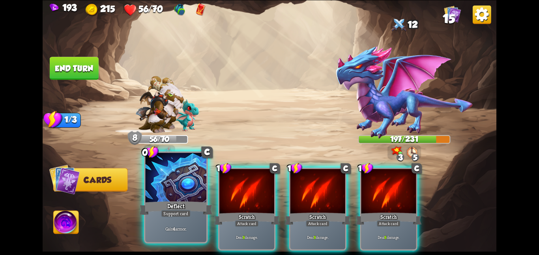
click at [187, 204] on div "Deflect" at bounding box center [175, 208] width 73 height 16
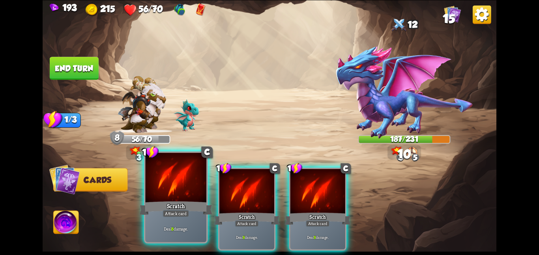
click at [184, 204] on div "Scratch" at bounding box center [175, 208] width 73 height 16
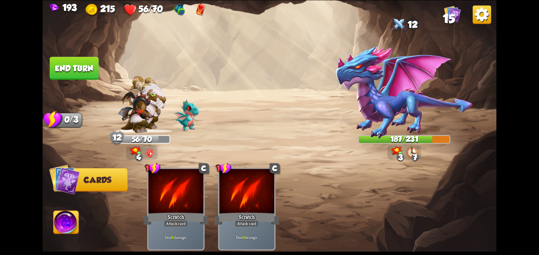
click at [83, 68] on button "End turn" at bounding box center [74, 68] width 49 height 23
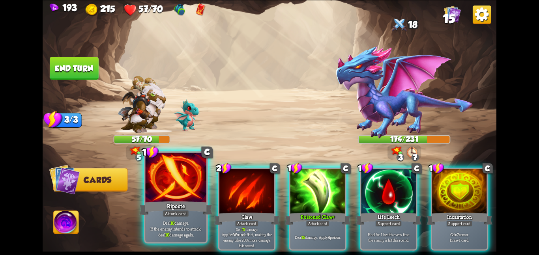
click at [163, 189] on div at bounding box center [175, 178] width 61 height 51
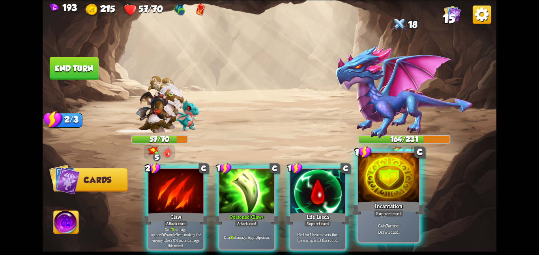
click at [379, 232] on p "Gain 7 armor. Draw 1 card." at bounding box center [389, 229] width 58 height 12
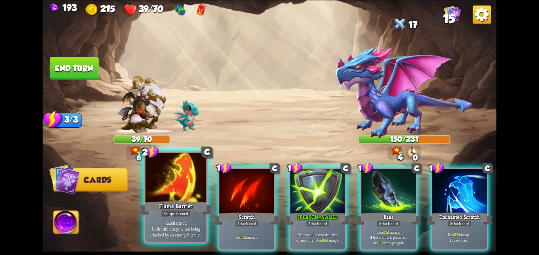
click at [191, 214] on div "Flame Barrier" at bounding box center [175, 208] width 73 height 16
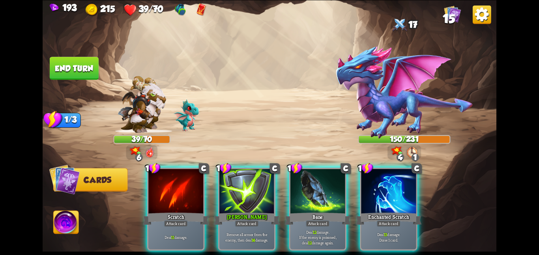
click at [188, 220] on div "Attack card" at bounding box center [176, 223] width 24 height 7
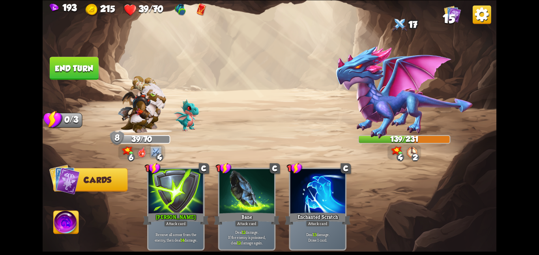
click at [81, 59] on button "End turn" at bounding box center [74, 68] width 49 height 23
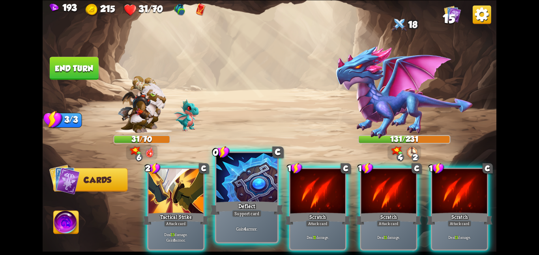
click at [229, 197] on div at bounding box center [246, 178] width 61 height 51
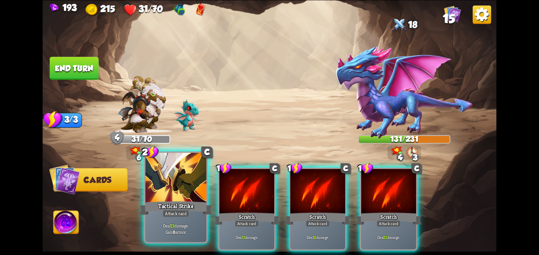
click at [154, 207] on div "Tactical Strike" at bounding box center [175, 208] width 73 height 16
click at [154, 207] on div "2 C Tactical Strike Attack card Deal 13 damage. Gain 8 armor. 1 C Scratch Attac…" at bounding box center [314, 199] width 363 height 114
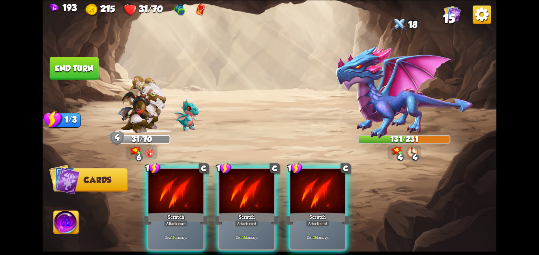
click at [154, 212] on div "Scratch" at bounding box center [176, 219] width 66 height 15
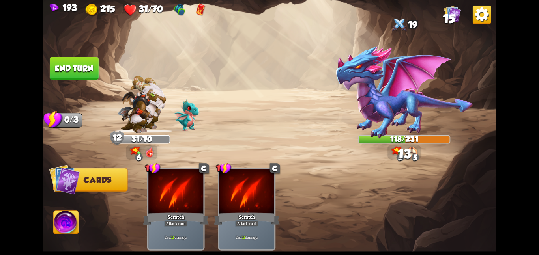
click at [68, 57] on button "End turn" at bounding box center [74, 68] width 49 height 23
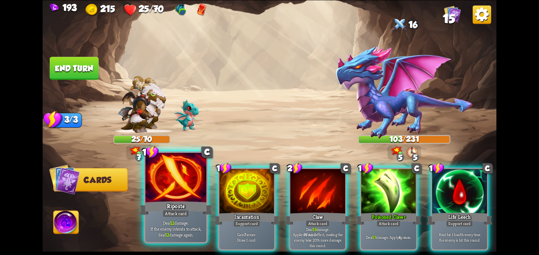
click at [193, 208] on div "Riposte" at bounding box center [175, 208] width 73 height 16
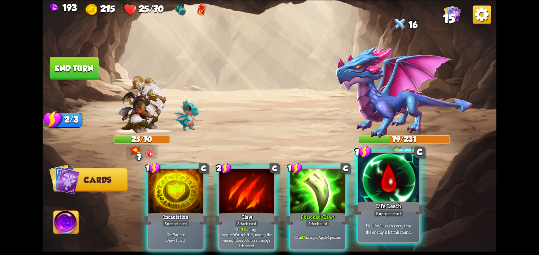
click at [404, 216] on div "Life Leech" at bounding box center [388, 208] width 73 height 16
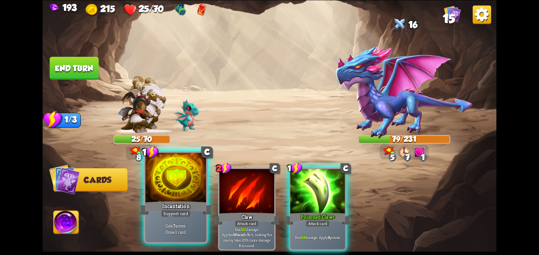
click at [176, 210] on div "Support card" at bounding box center [176, 214] width 30 height 8
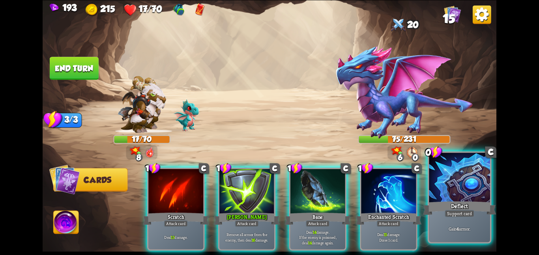
click at [451, 197] on div at bounding box center [459, 178] width 61 height 51
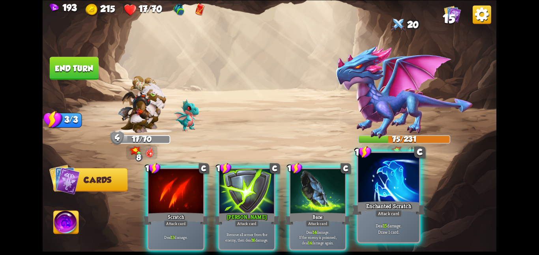
click at [381, 220] on div "Deal 15 damage. Draw 1 card." at bounding box center [389, 229] width 61 height 26
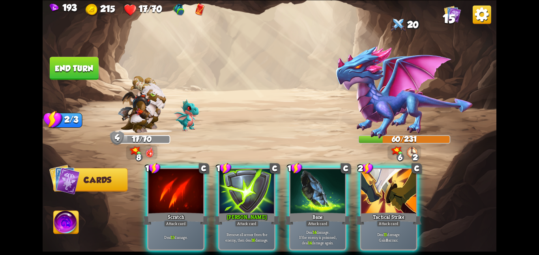
click at [381, 225] on div "Deal 15 damage. Gain 8 armor." at bounding box center [388, 237] width 55 height 24
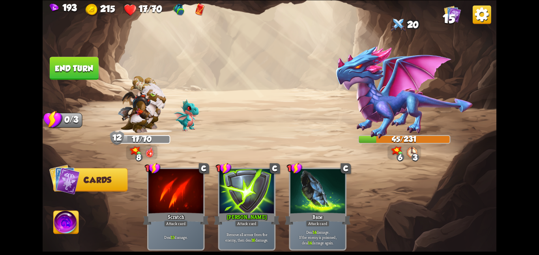
click at [71, 70] on button "End turn" at bounding box center [74, 68] width 49 height 23
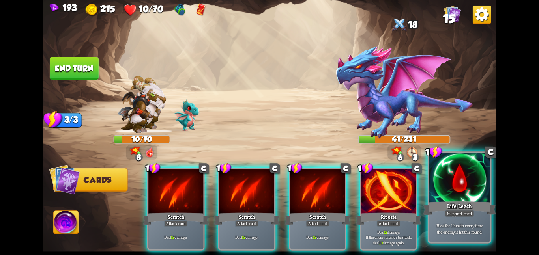
click at [449, 197] on div at bounding box center [459, 178] width 61 height 51
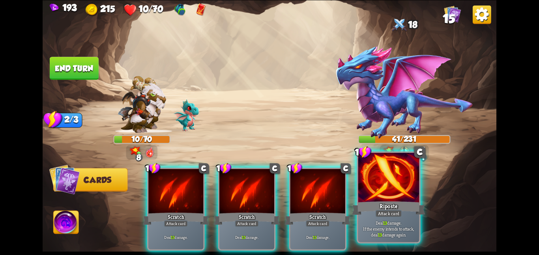
click at [393, 202] on div "Riposte" at bounding box center [388, 208] width 73 height 16
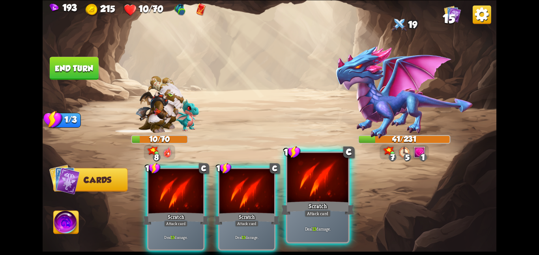
click at [310, 190] on div at bounding box center [317, 178] width 61 height 51
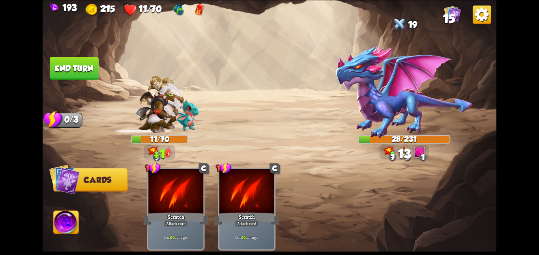
click at [80, 67] on button "End turn" at bounding box center [74, 68] width 49 height 23
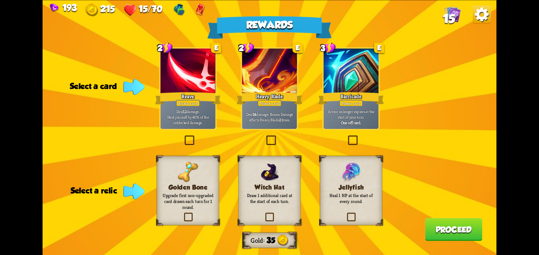
click at [367, 86] on div at bounding box center [351, 72] width 55 height 46
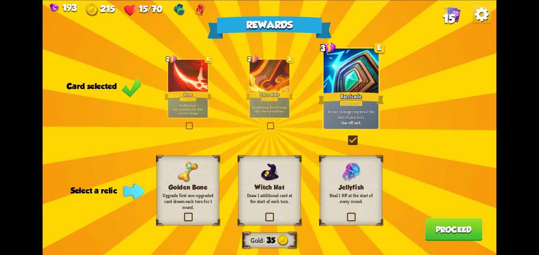
drag, startPoint x: 277, startPoint y: 206, endPoint x: 276, endPoint y: 212, distance: 6.9
click at [276, 212] on div "Witch Hat Draw 1 additional card at the start of each turn." at bounding box center [269, 190] width 62 height 69
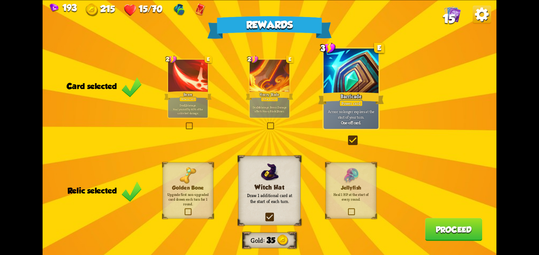
click at [207, 209] on div "Golden Bone Upgrade first non-upgraded card drawn each turn for 1 round." at bounding box center [188, 190] width 51 height 56
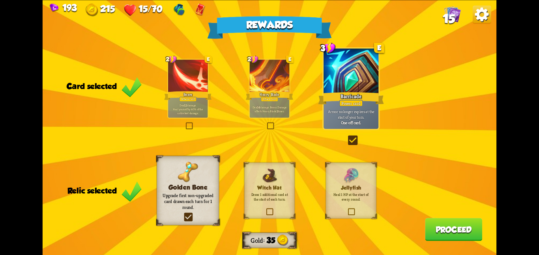
click at [452, 240] on button "Proceed" at bounding box center [453, 229] width 57 height 23
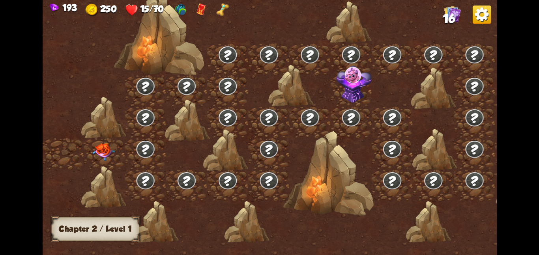
click at [92, 152] on div at bounding box center [104, 154] width 41 height 32
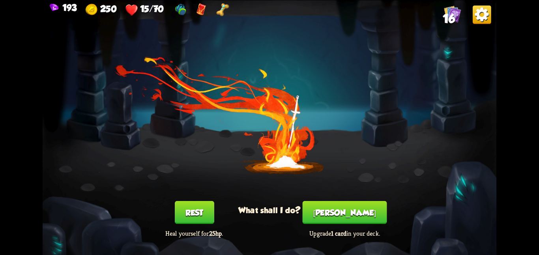
click at [194, 212] on button "Rest" at bounding box center [194, 212] width 39 height 23
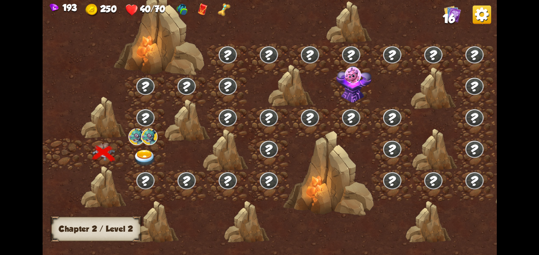
click at [142, 150] on img at bounding box center [144, 158] width 23 height 17
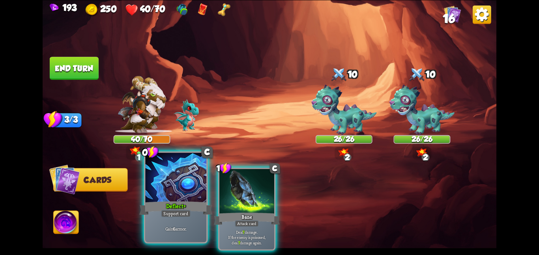
click at [164, 201] on div "Deflect+" at bounding box center [175, 208] width 73 height 16
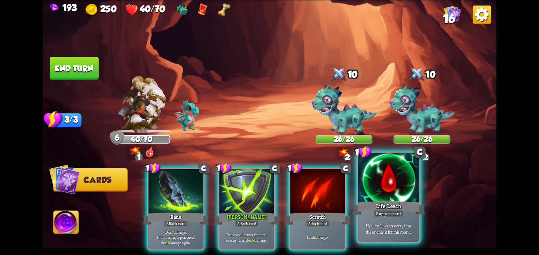
click at [415, 210] on div "Life Leech" at bounding box center [388, 208] width 73 height 16
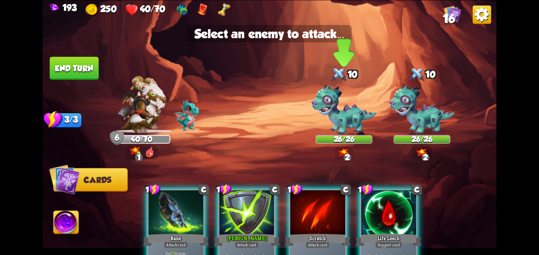
click at [337, 126] on img at bounding box center [344, 109] width 65 height 51
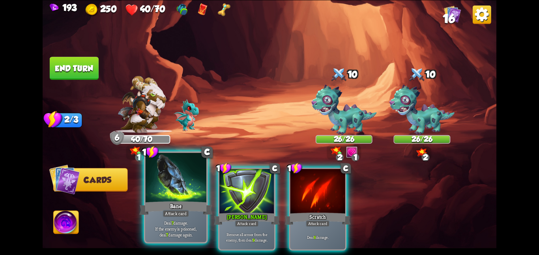
click at [180, 210] on div "Bane" at bounding box center [175, 208] width 73 height 16
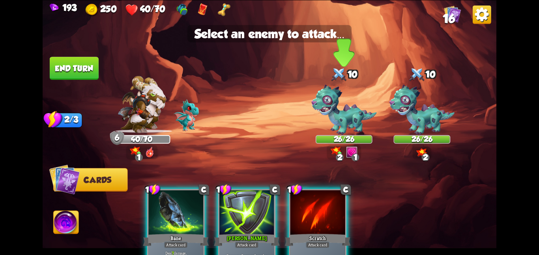
click at [362, 114] on img at bounding box center [344, 109] width 65 height 51
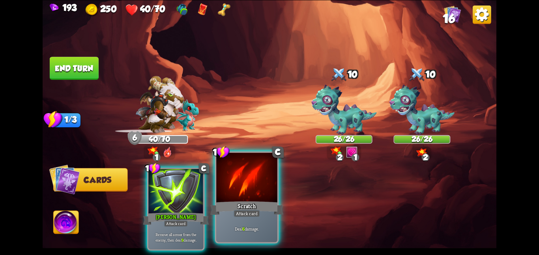
click at [230, 196] on div at bounding box center [246, 178] width 61 height 51
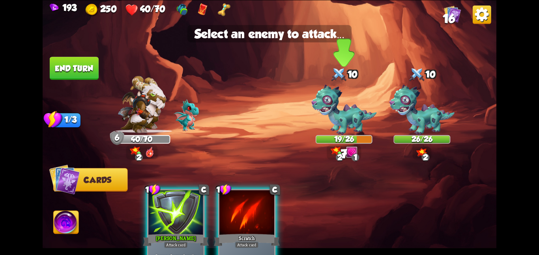
click at [340, 113] on img at bounding box center [344, 109] width 65 height 51
